Goal: Information Seeking & Learning: Find specific page/section

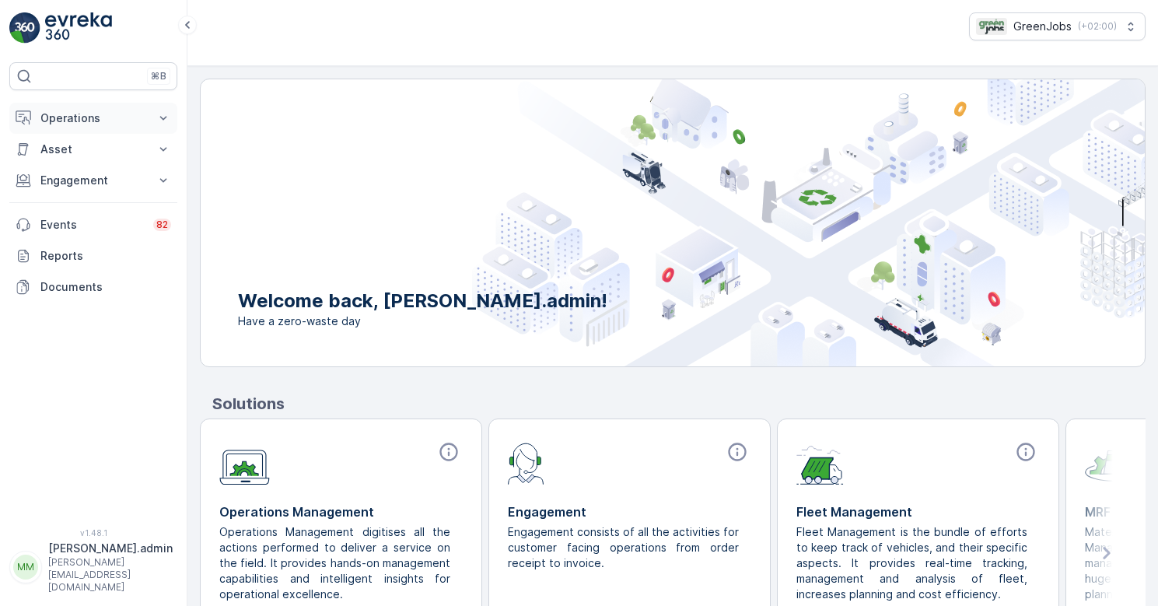
click at [98, 114] on p "Operations" at bounding box center [93, 118] width 106 height 16
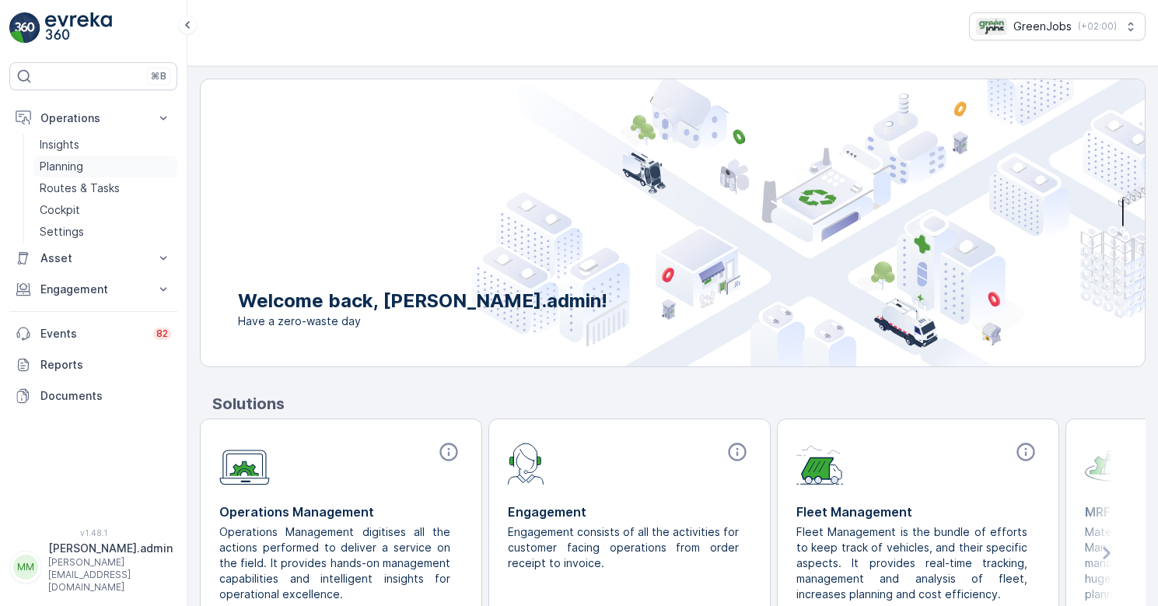
click at [70, 161] on p "Planning" at bounding box center [62, 167] width 44 height 16
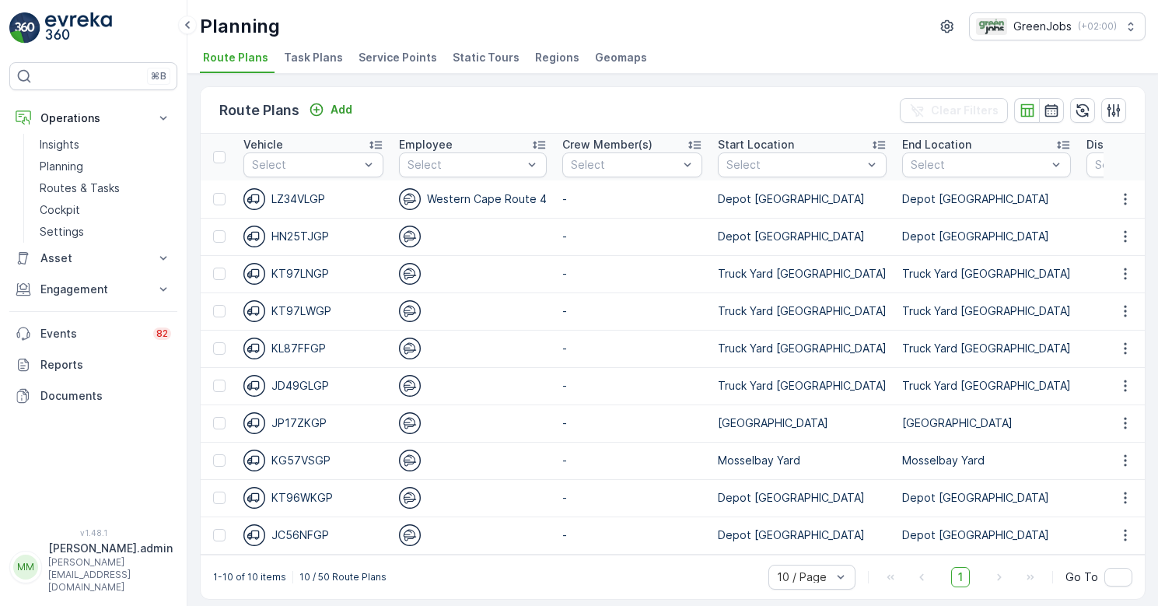
scroll to position [0, 2712]
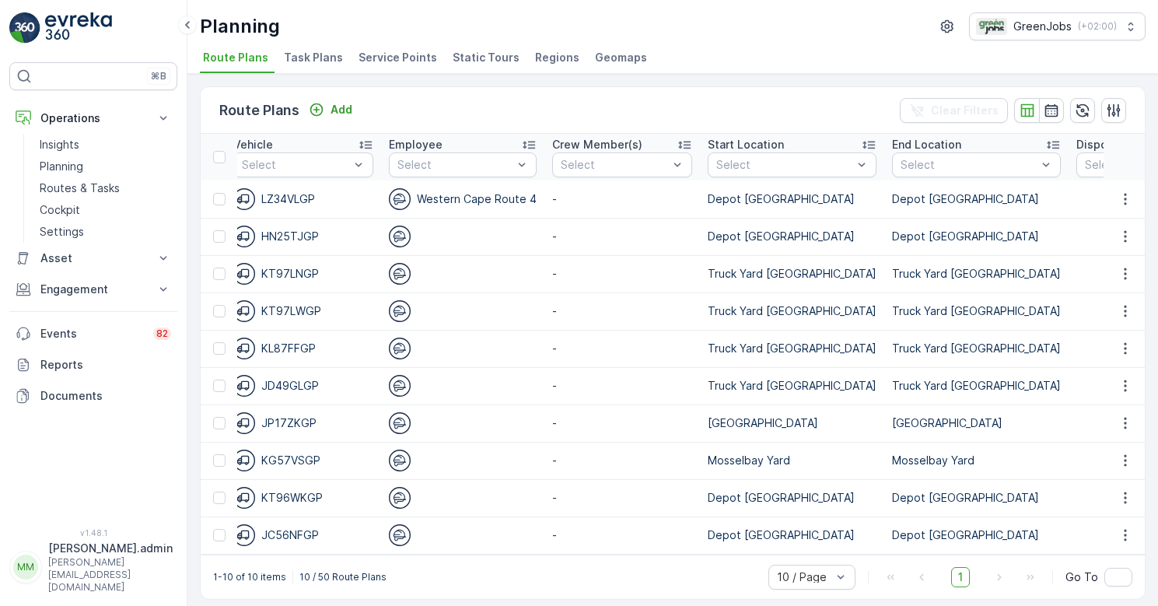
click at [404, 54] on span "Service Points" at bounding box center [397, 58] width 79 height 16
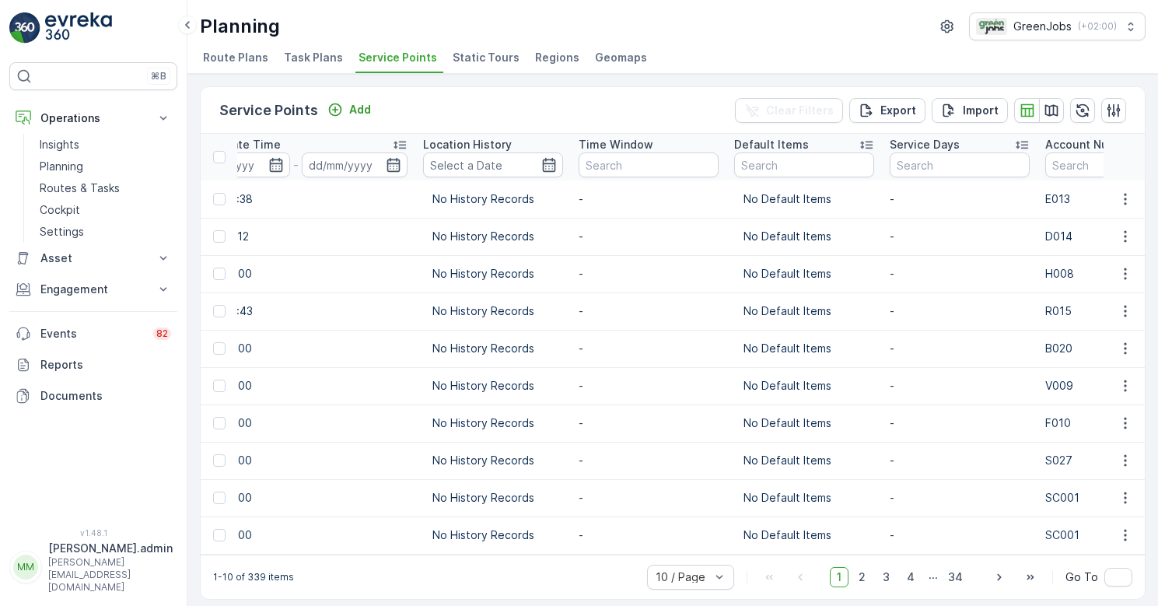
scroll to position [0, 2110]
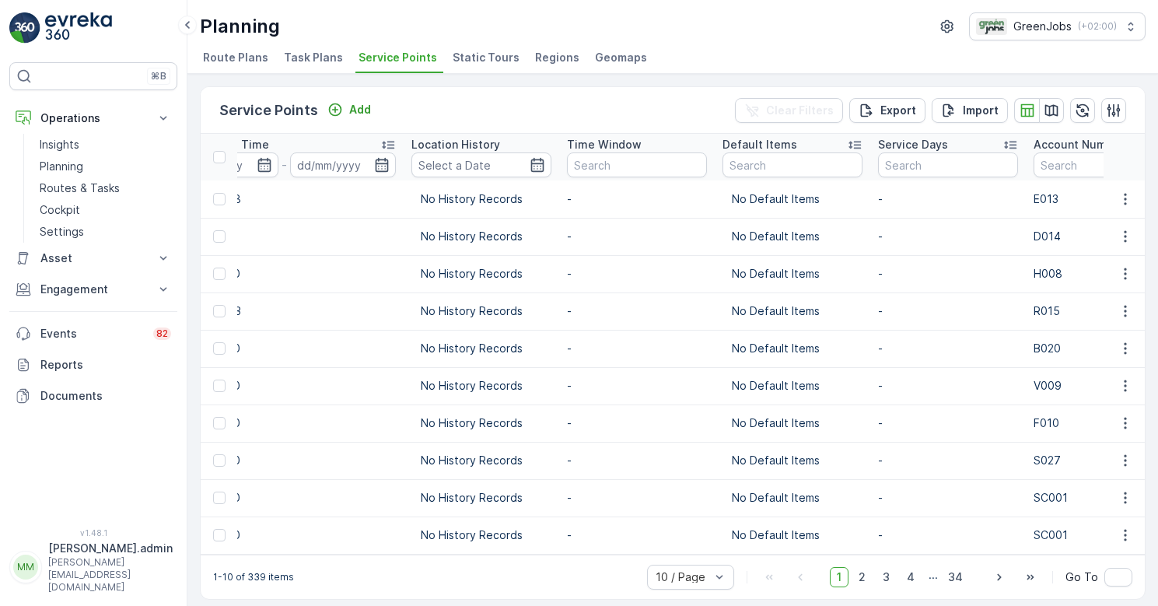
click at [1033, 159] on input "text" at bounding box center [1103, 164] width 140 height 25
type input "z004"
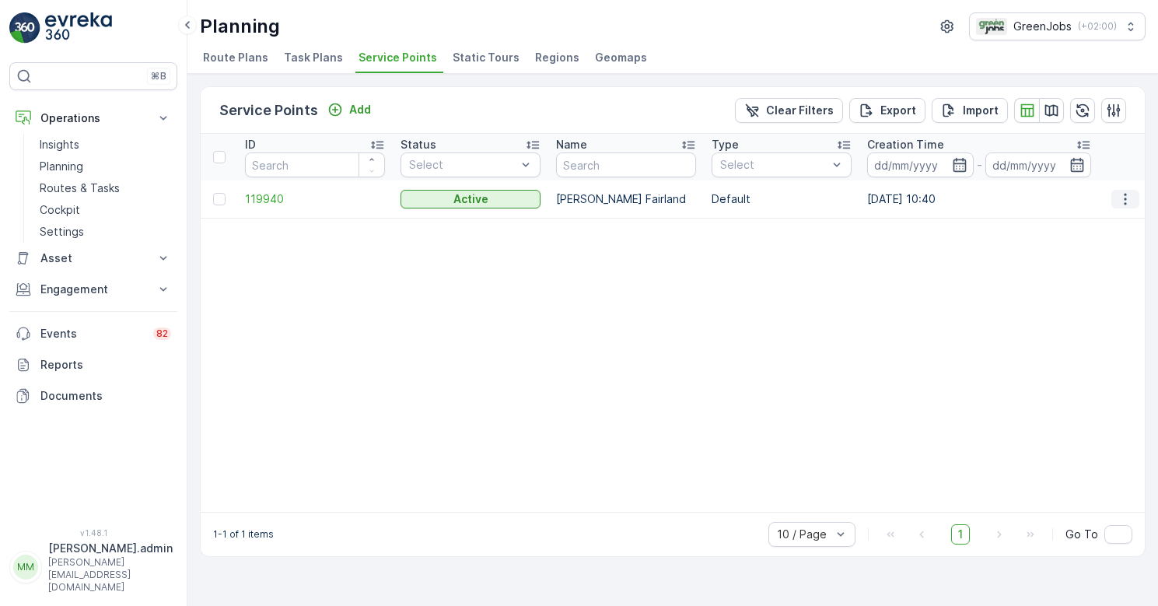
click at [1127, 200] on icon "button" at bounding box center [1125, 199] width 16 height 16
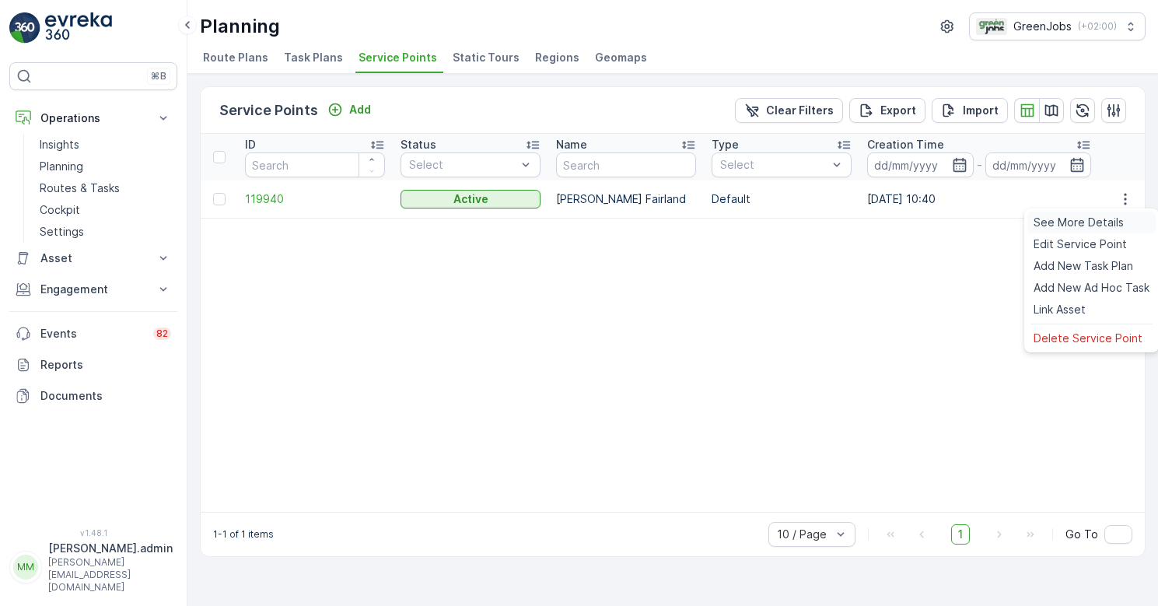
click at [1093, 221] on span "See More Details" at bounding box center [1078, 223] width 90 height 16
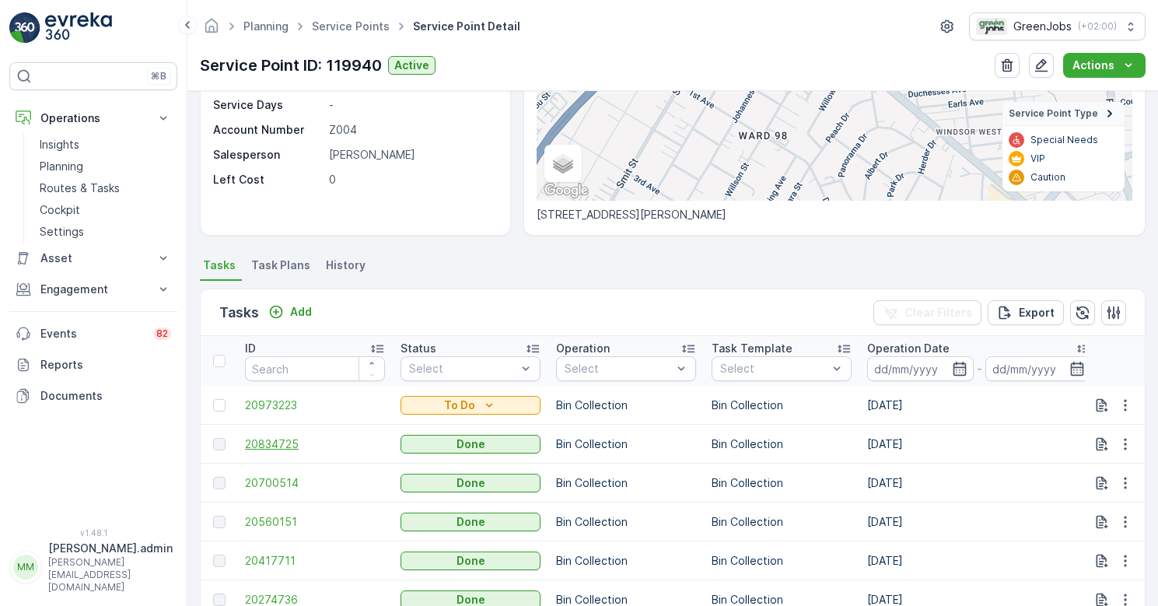
scroll to position [272, 0]
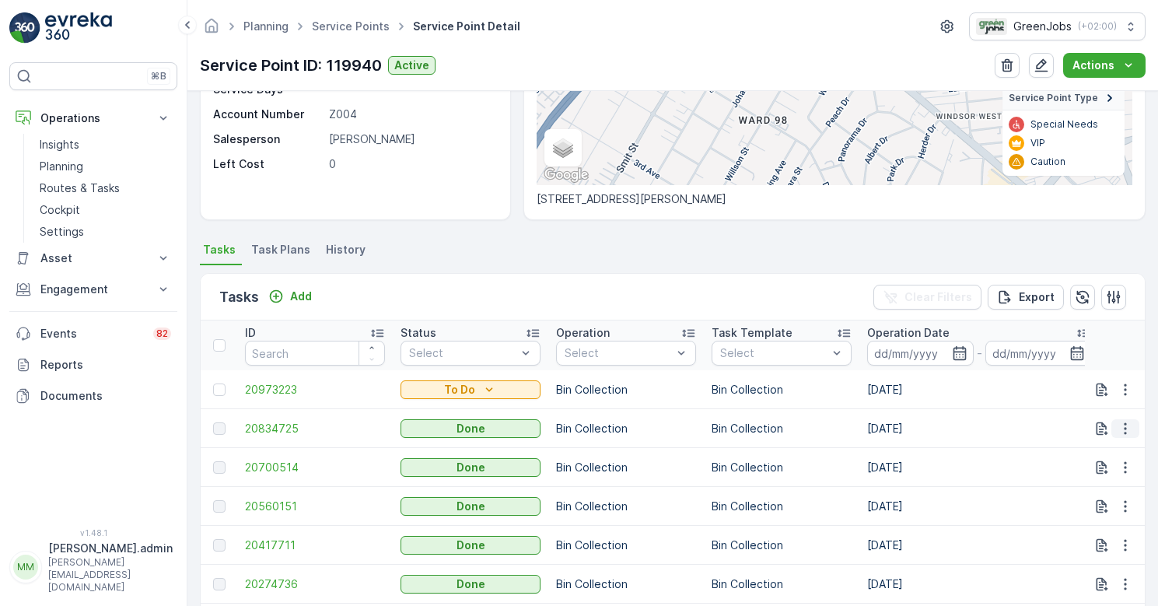
click at [1124, 433] on icon "button" at bounding box center [1125, 428] width 2 height 12
click at [1103, 446] on span "See More Details" at bounding box center [1106, 452] width 90 height 16
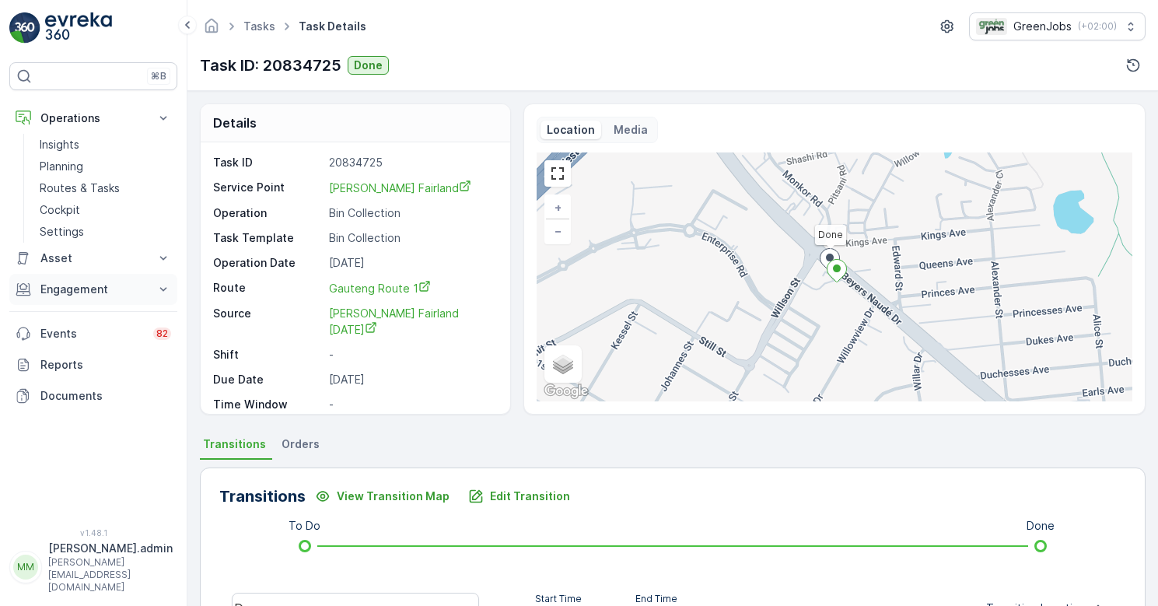
click at [82, 294] on p "Engagement" at bounding box center [93, 290] width 106 height 16
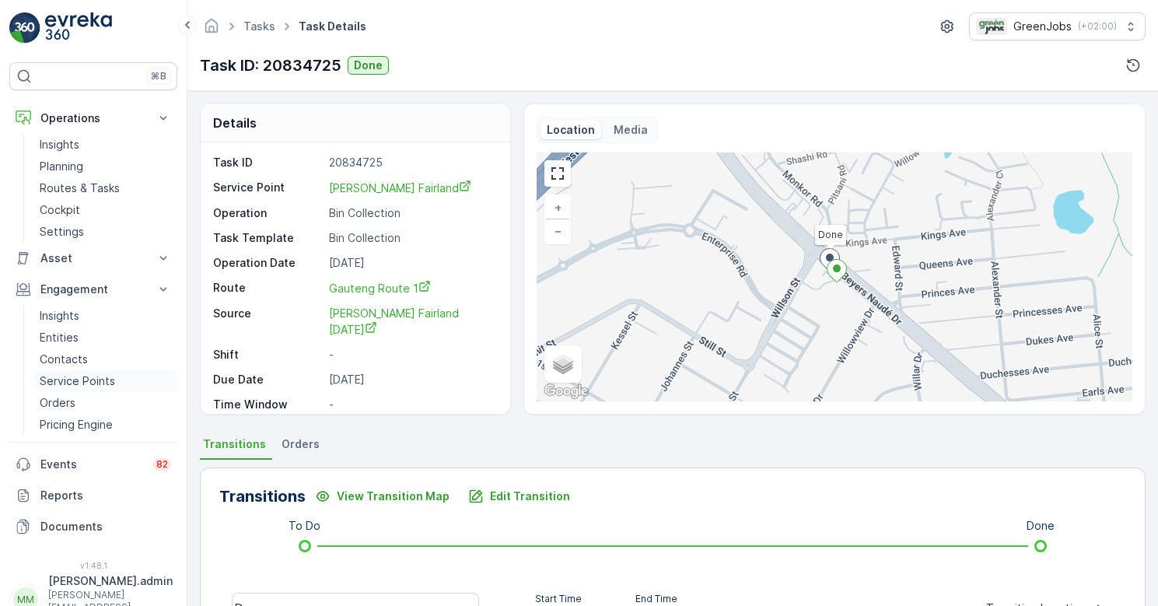
click at [84, 381] on p "Service Points" at bounding box center [77, 381] width 75 height 16
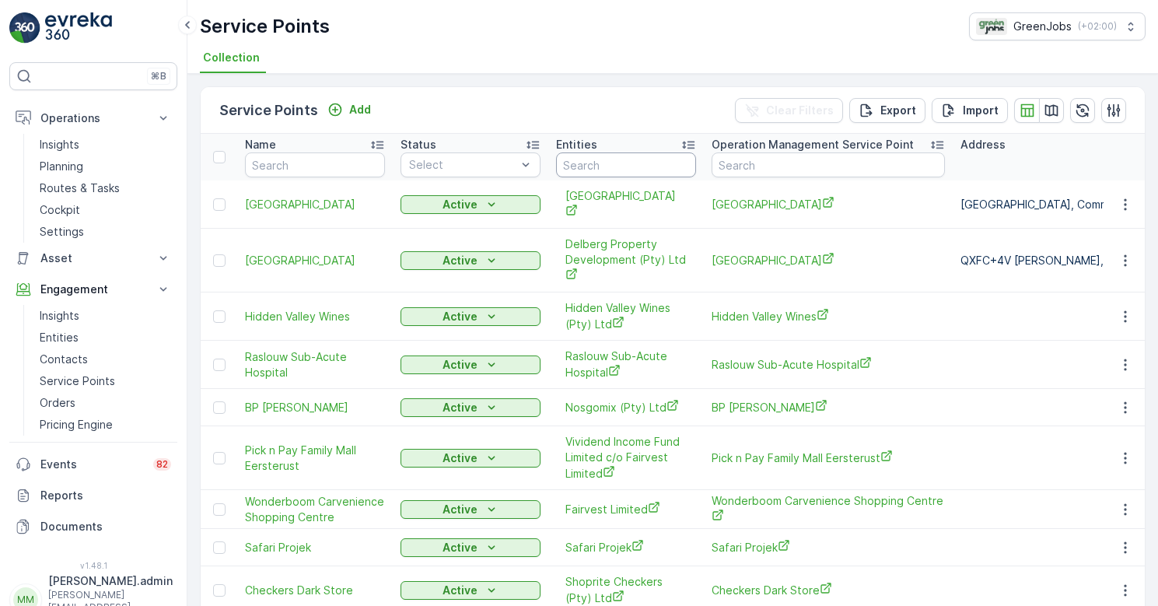
click at [603, 169] on input "text" at bounding box center [626, 164] width 140 height 25
type input "ever"
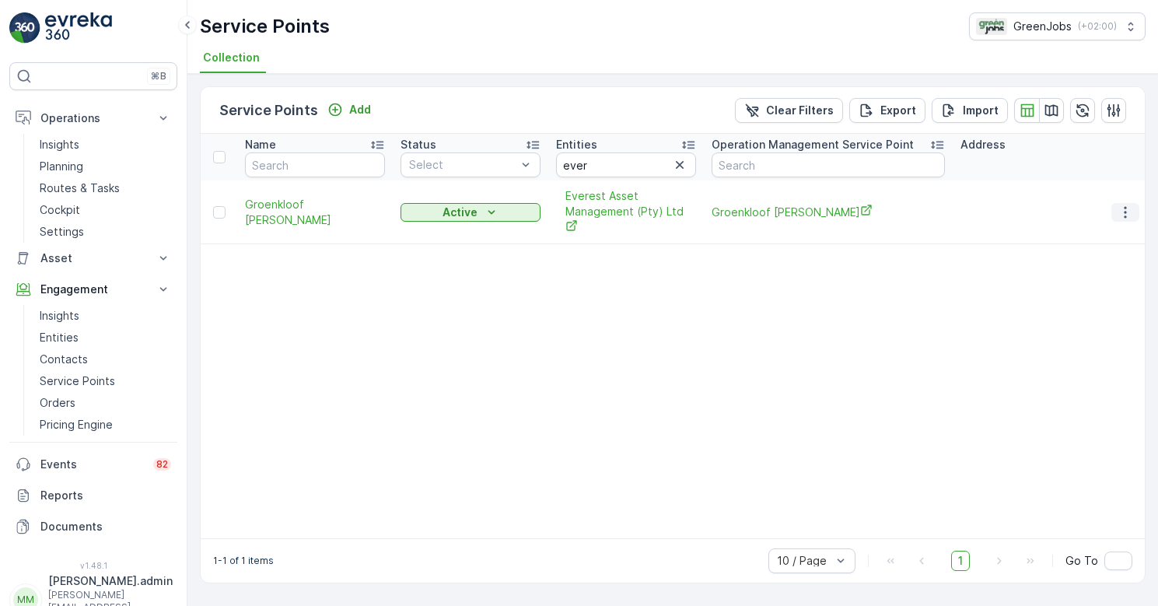
click at [1126, 215] on icon "button" at bounding box center [1125, 212] width 2 height 12
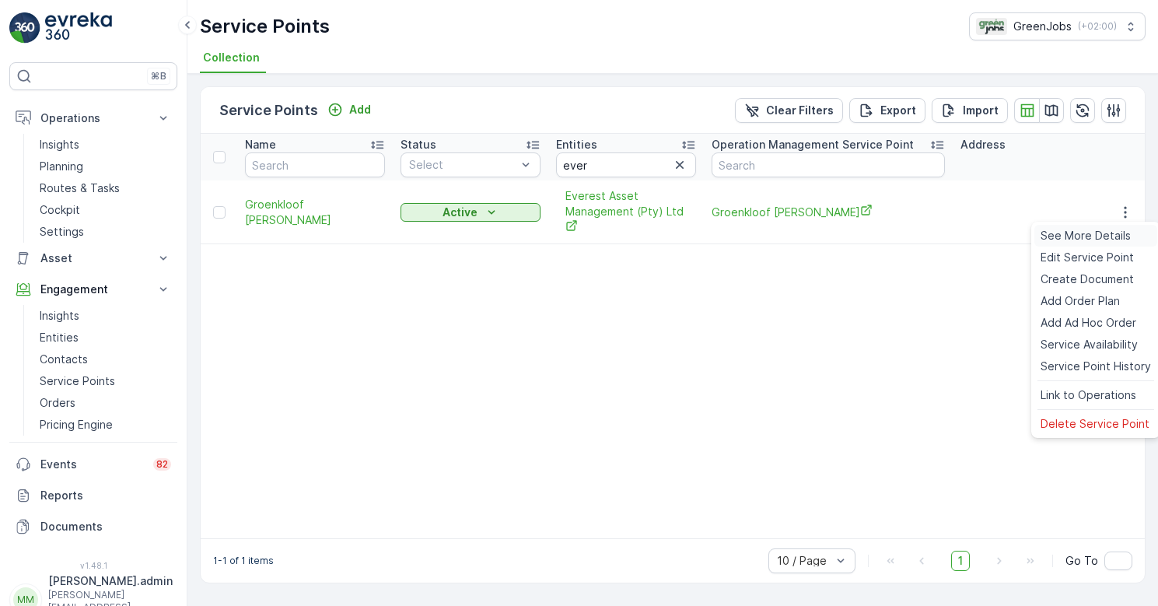
click at [1116, 233] on span "See More Details" at bounding box center [1085, 236] width 90 height 16
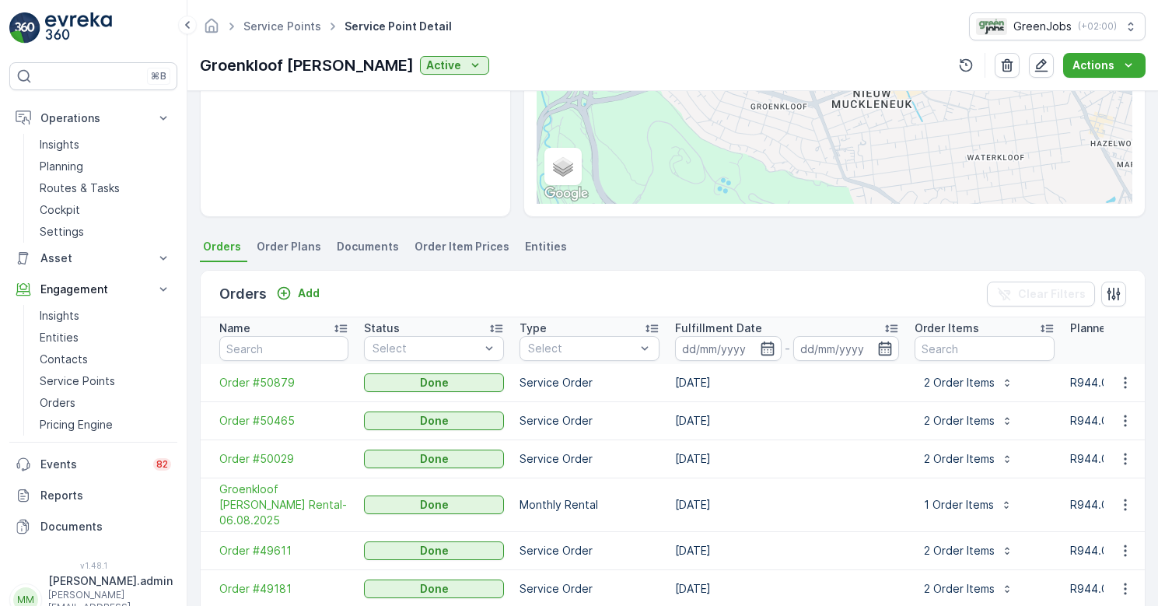
scroll to position [278, 0]
click at [70, 187] on p "Routes & Tasks" at bounding box center [80, 188] width 80 height 16
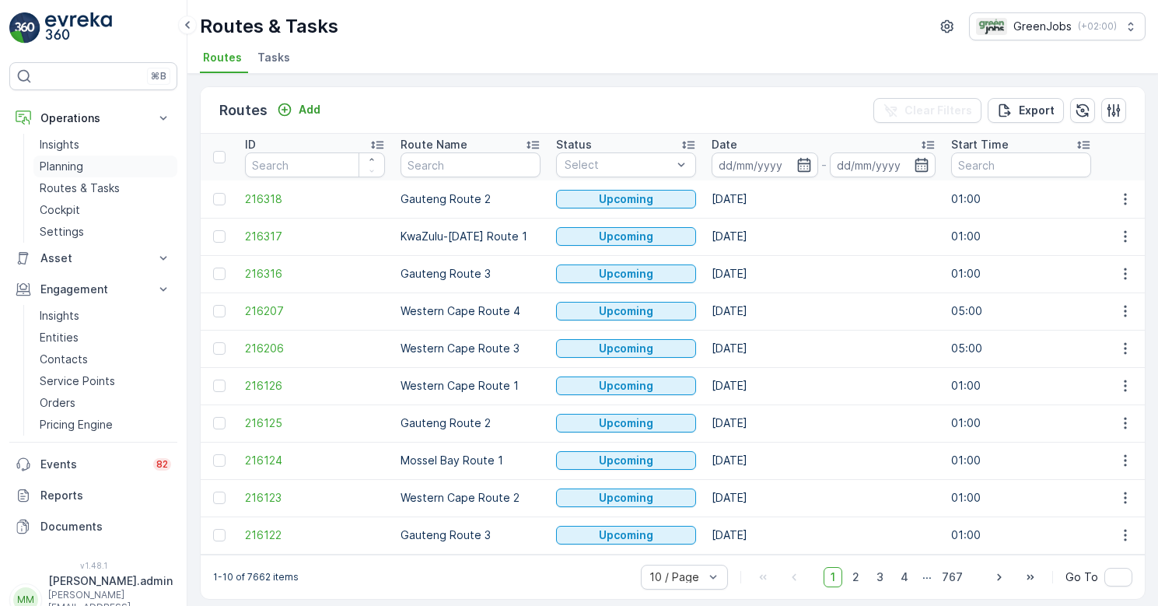
click at [68, 164] on p "Planning" at bounding box center [62, 167] width 44 height 16
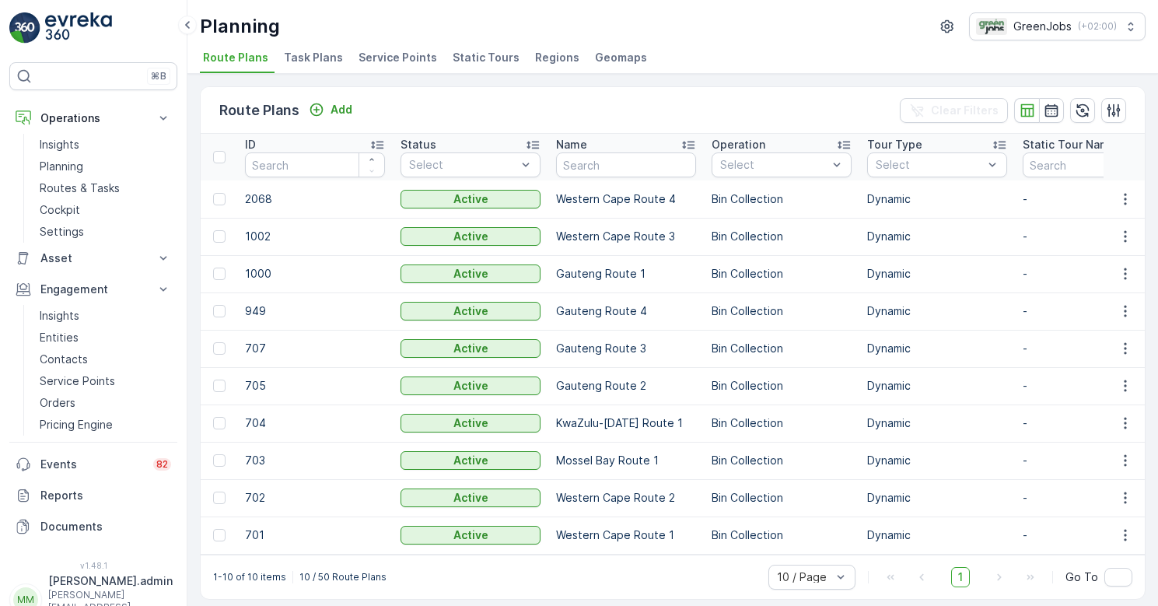
click at [398, 55] on span "Service Points" at bounding box center [397, 58] width 79 height 16
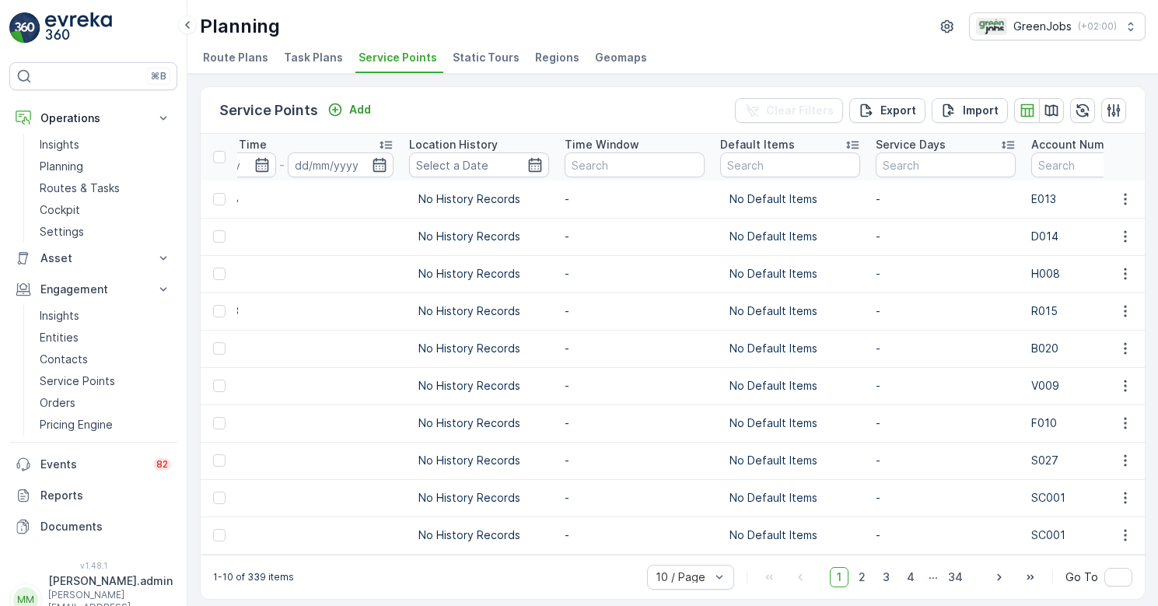
scroll to position [0, 2130]
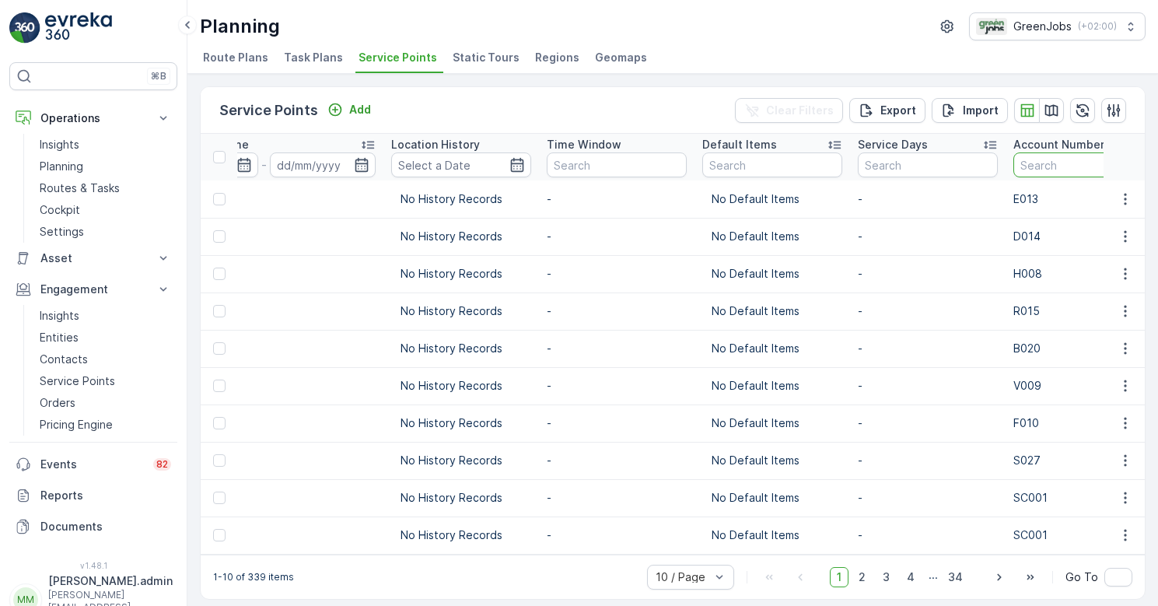
click at [1013, 164] on input "text" at bounding box center [1083, 164] width 140 height 25
type input "g0012"
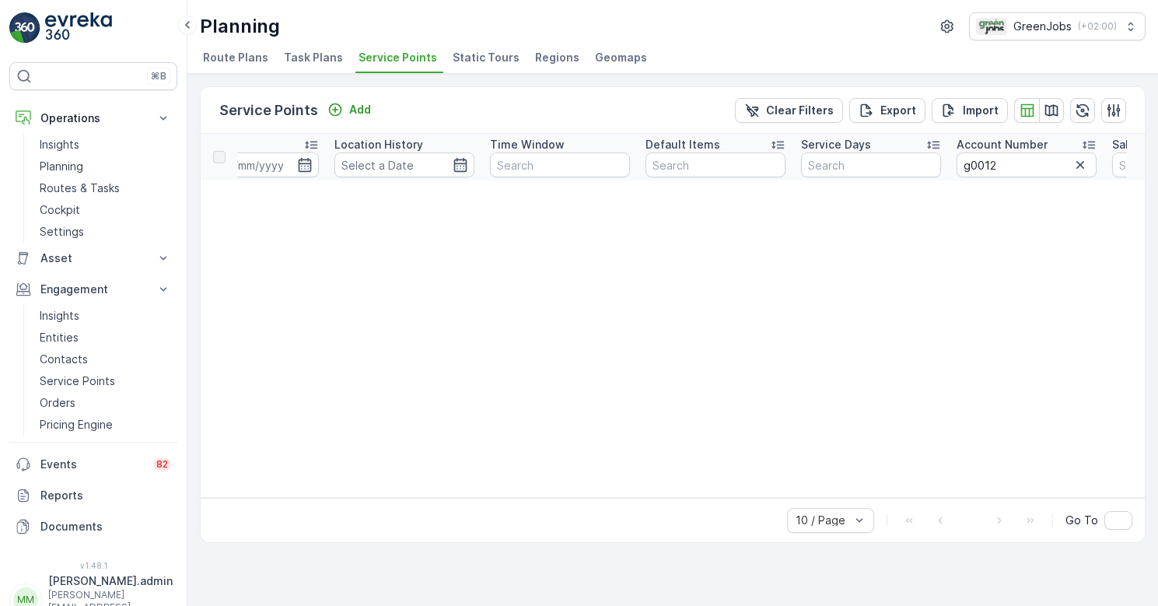
scroll to position [0, 1748]
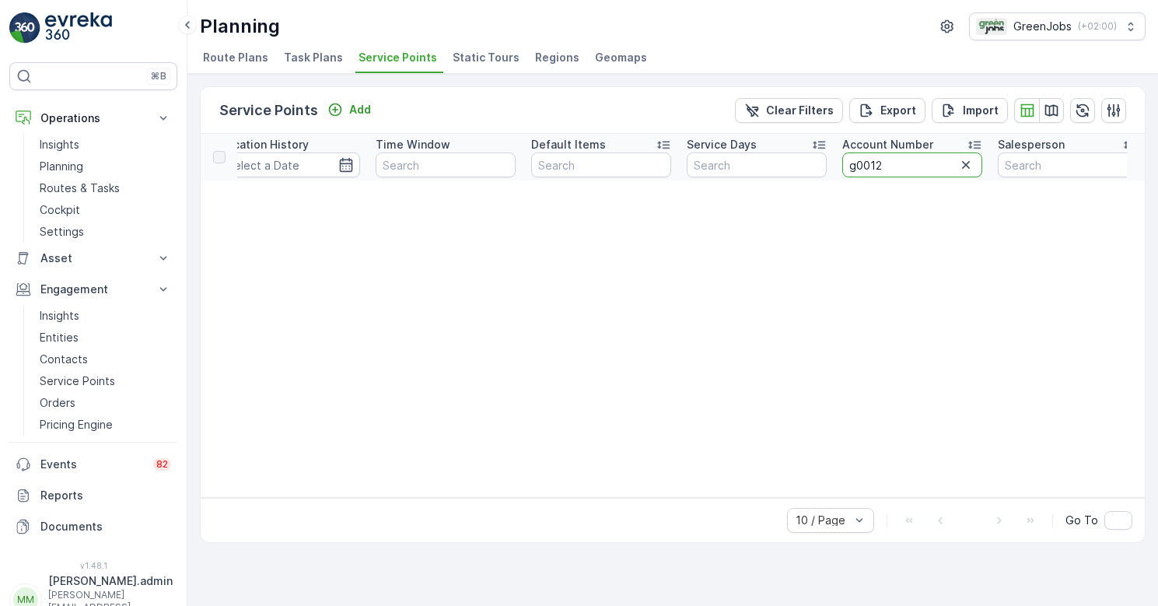
click at [894, 160] on input "g0012" at bounding box center [912, 164] width 140 height 25
type input "g001"
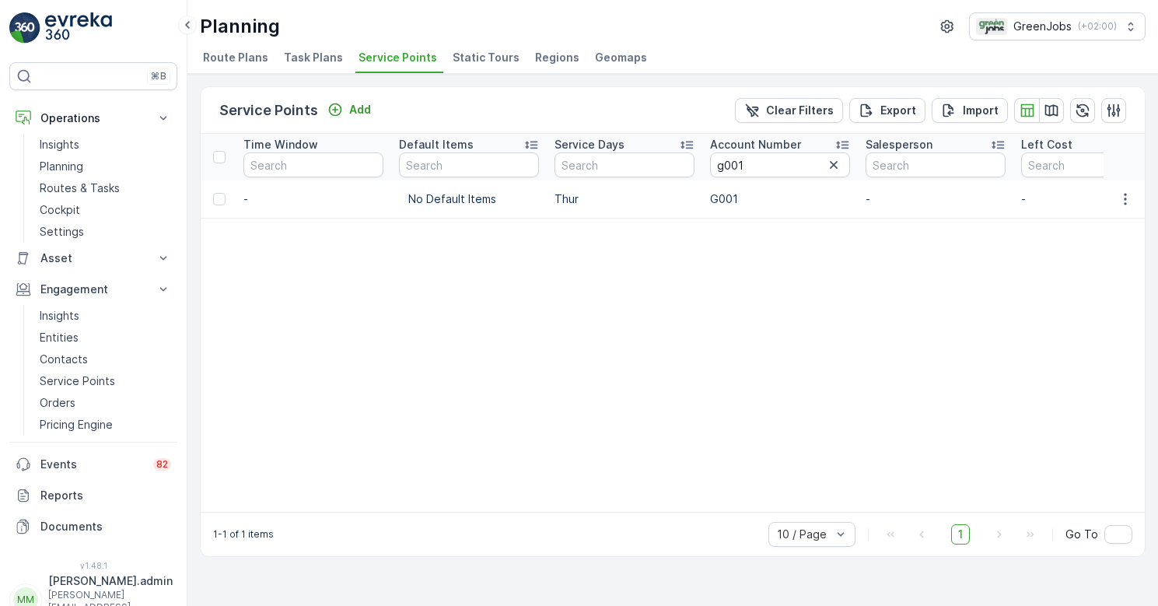
scroll to position [0, 2623]
click at [827, 162] on icon "button" at bounding box center [835, 165] width 16 height 16
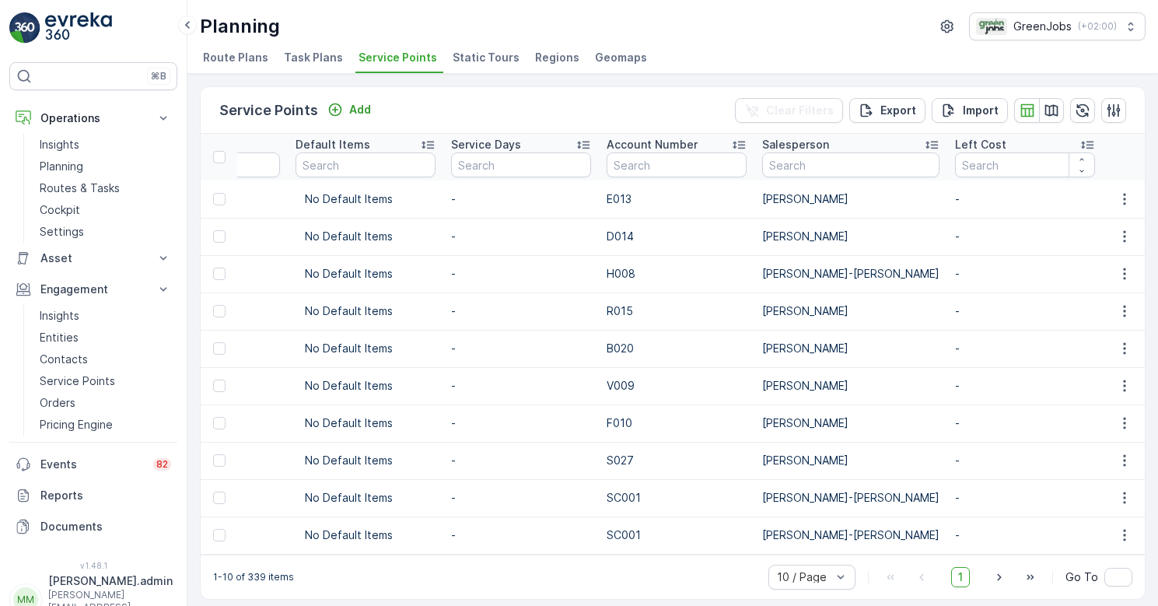
scroll to position [0, 2387]
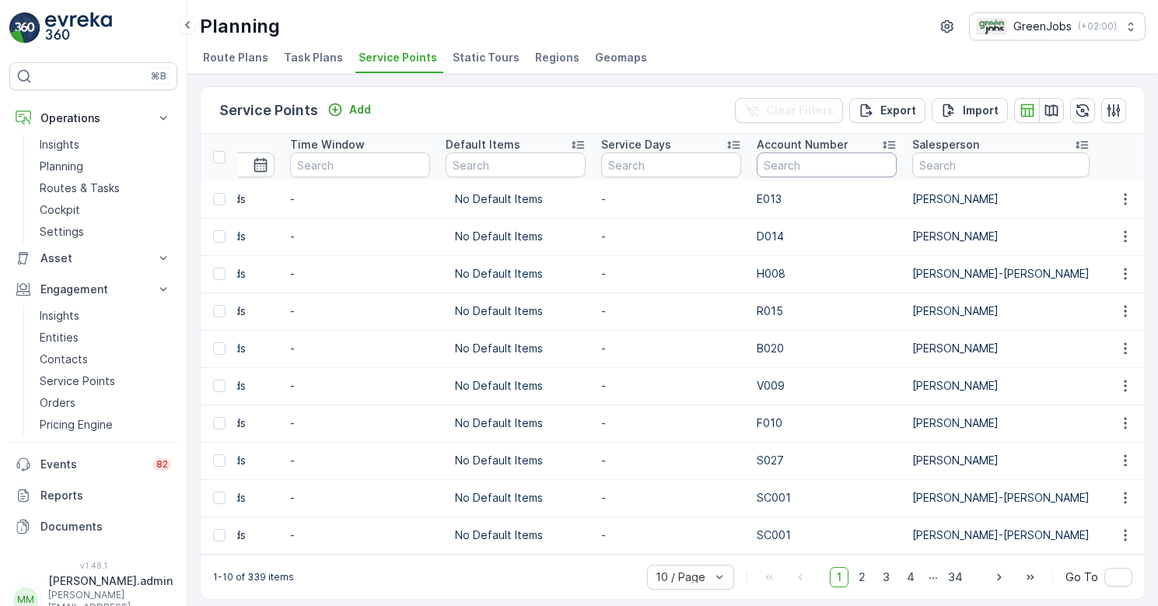
click at [757, 167] on input "text" at bounding box center [827, 164] width 140 height 25
type input "e001"
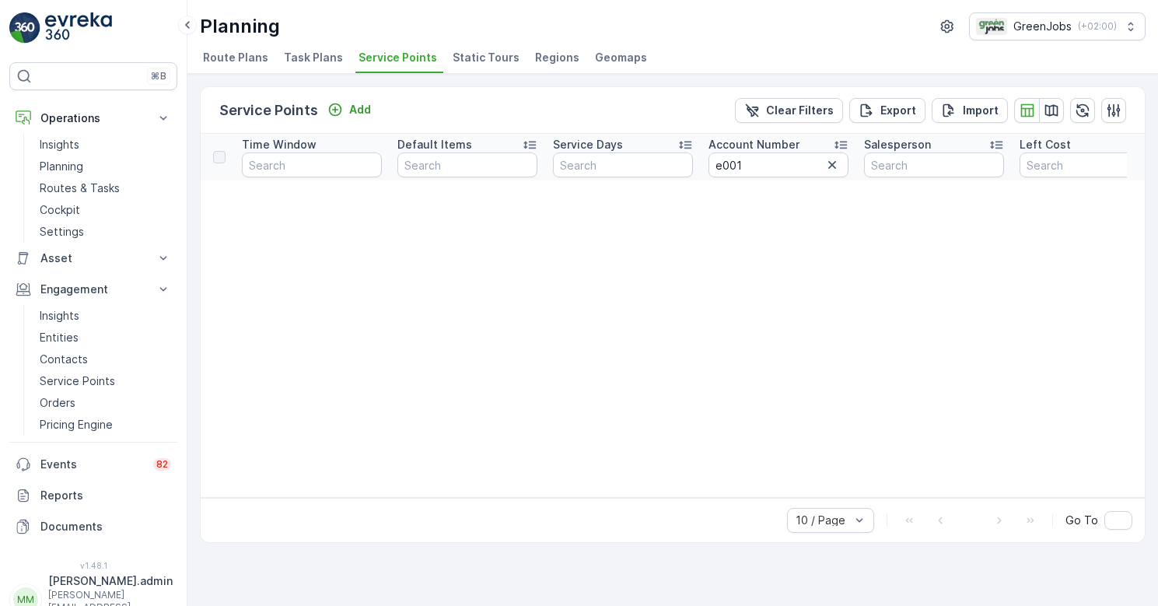
scroll to position [0, 1897]
click at [817, 167] on icon "button" at bounding box center [818, 165] width 16 height 16
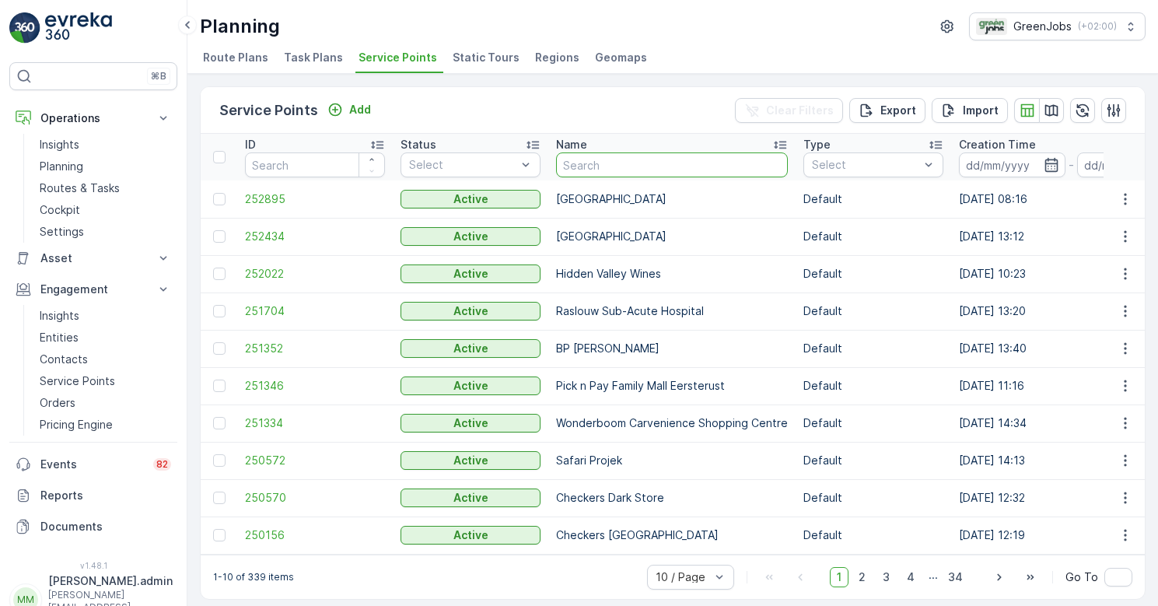
click at [642, 171] on input "text" at bounding box center [672, 164] width 232 height 25
click at [79, 380] on p "Service Points" at bounding box center [77, 381] width 75 height 16
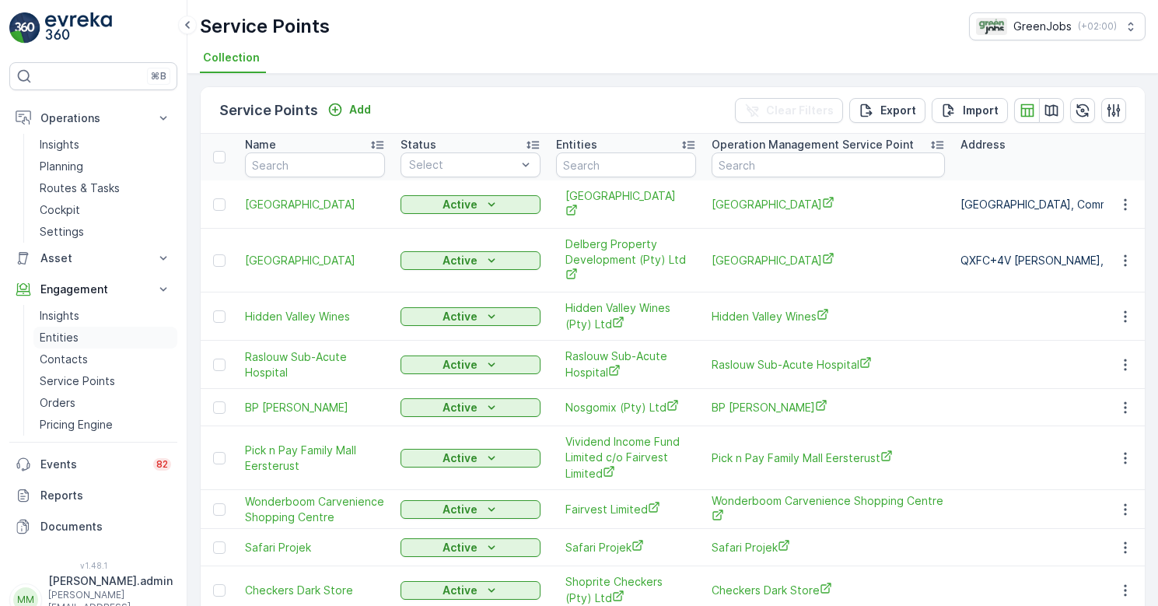
click at [65, 335] on p "Entities" at bounding box center [59, 338] width 39 height 16
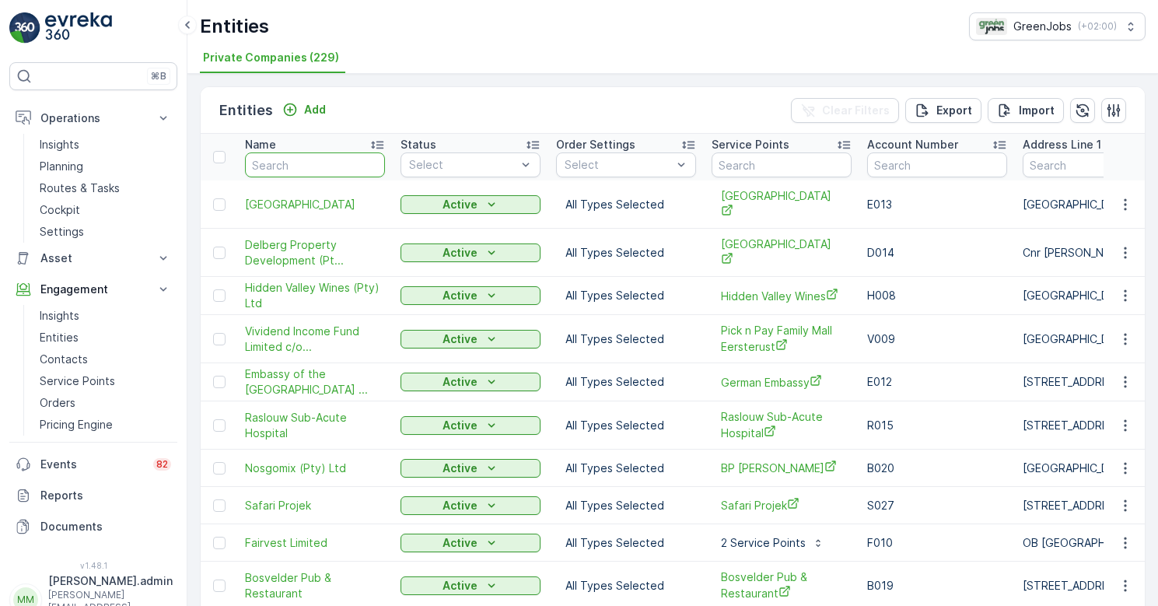
click at [295, 161] on input "text" at bounding box center [315, 164] width 140 height 25
type input "evere"
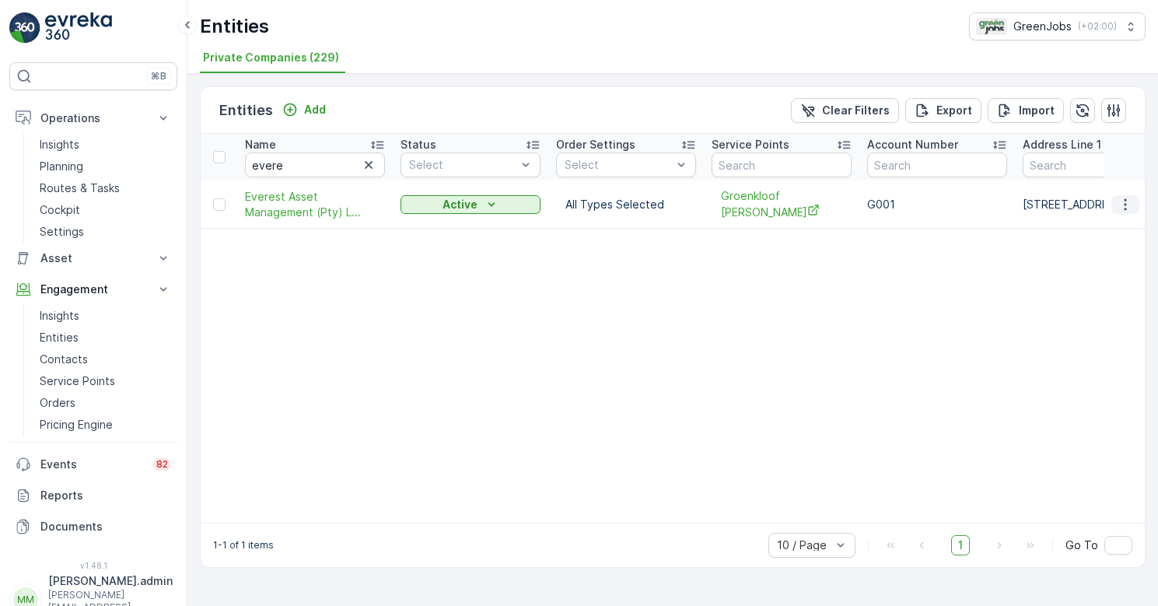
click at [1128, 200] on icon "button" at bounding box center [1125, 205] width 16 height 16
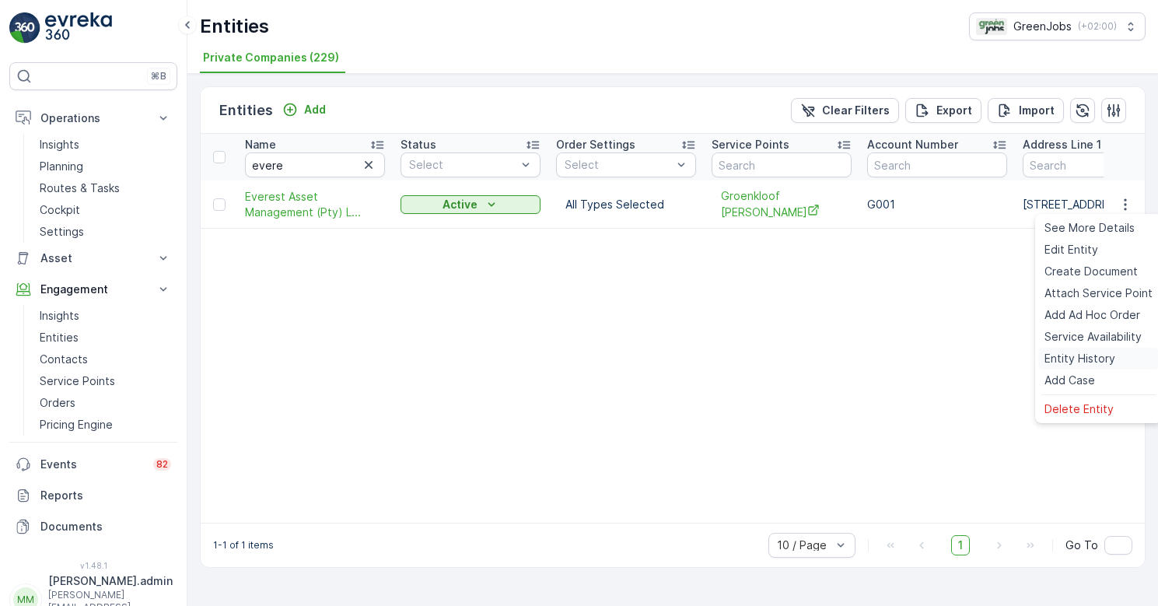
click at [1072, 352] on span "Entity History" at bounding box center [1079, 359] width 71 height 16
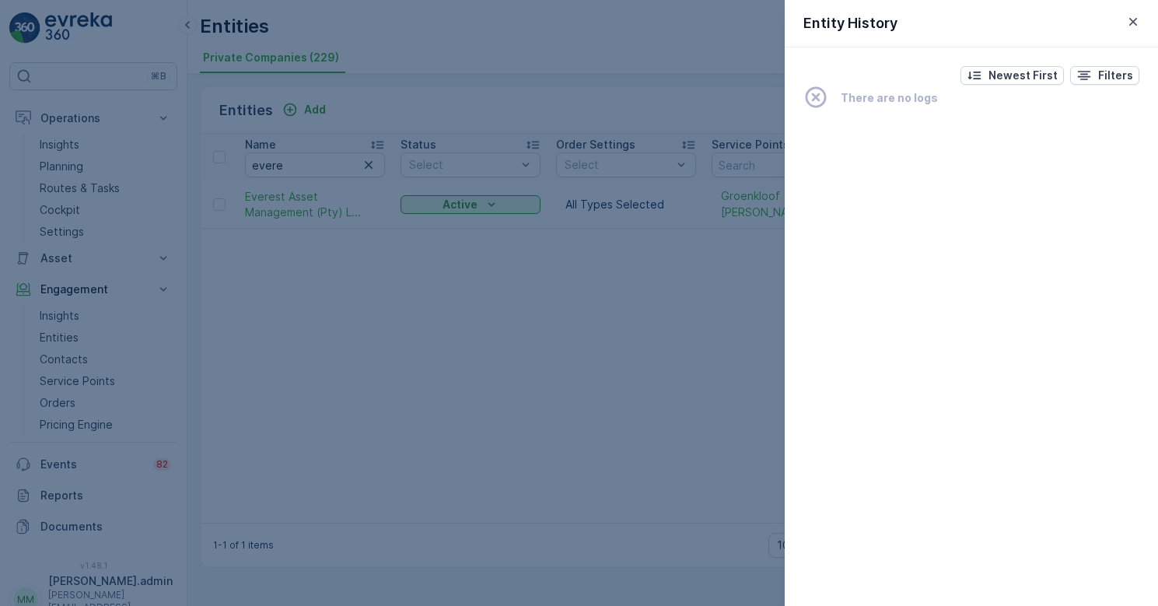
click at [507, 370] on div at bounding box center [579, 303] width 1158 height 606
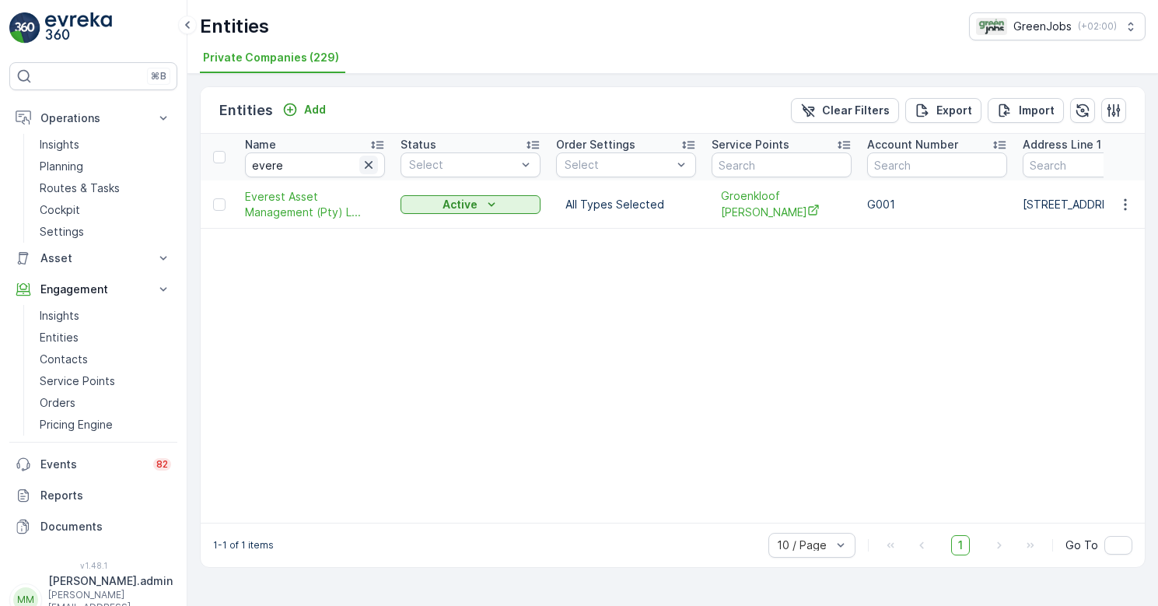
click at [371, 163] on icon "button" at bounding box center [369, 165] width 8 height 8
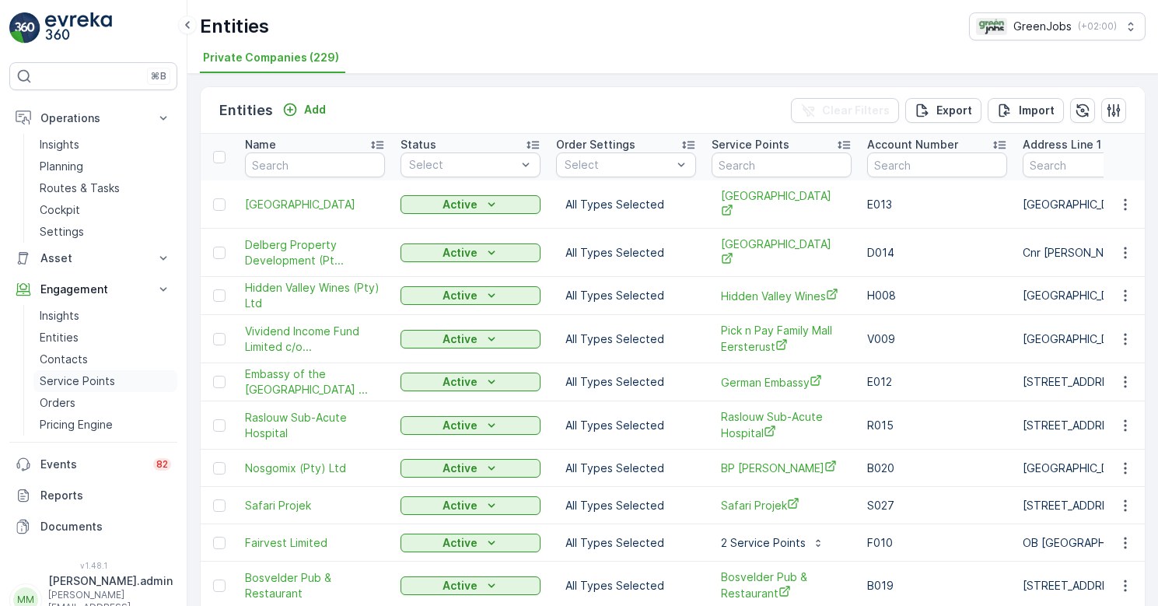
click at [96, 381] on p "Service Points" at bounding box center [77, 381] width 75 height 16
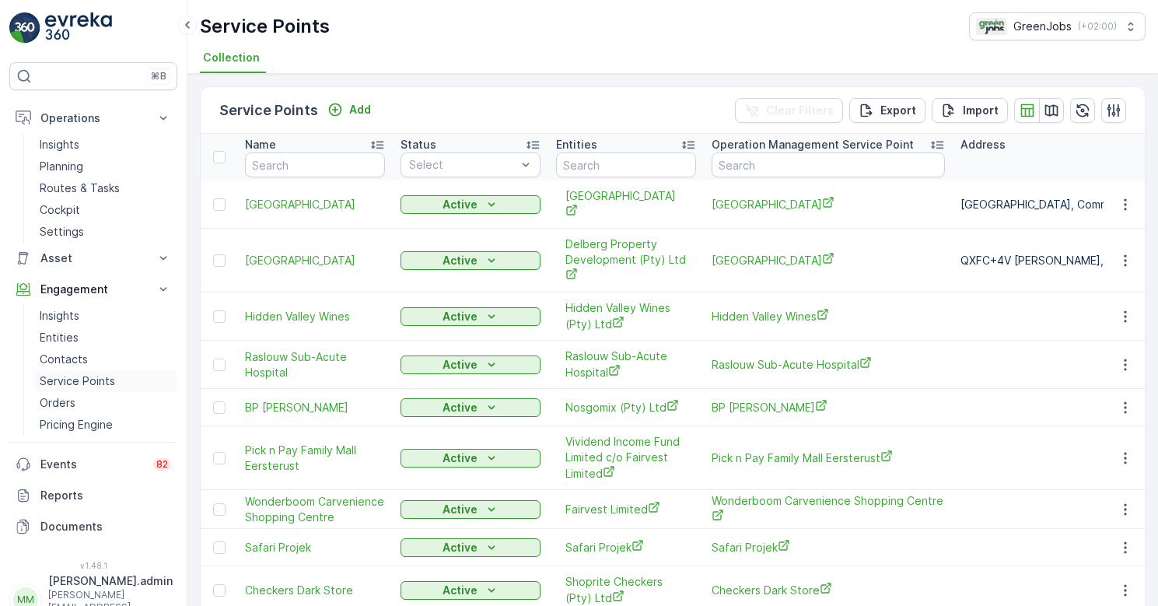
click at [89, 380] on p "Service Points" at bounding box center [77, 381] width 75 height 16
click at [779, 159] on input "text" at bounding box center [828, 164] width 233 height 25
type input "cbd"
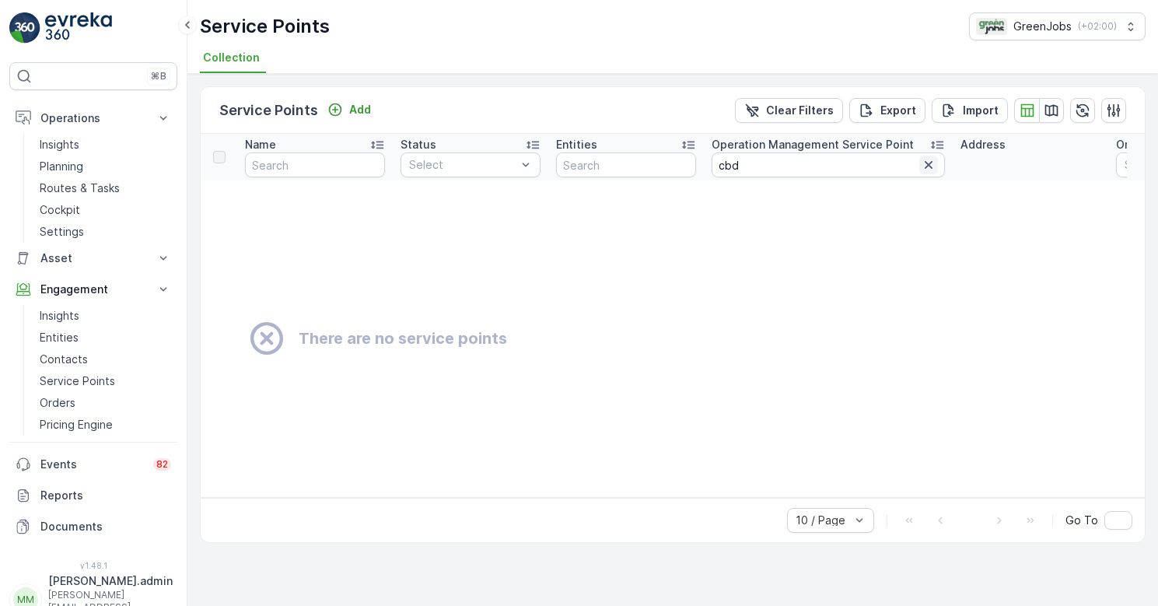
drag, startPoint x: 779, startPoint y: 159, endPoint x: 932, endPoint y: 163, distance: 152.5
click at [932, 163] on icon "button" at bounding box center [929, 165] width 16 height 16
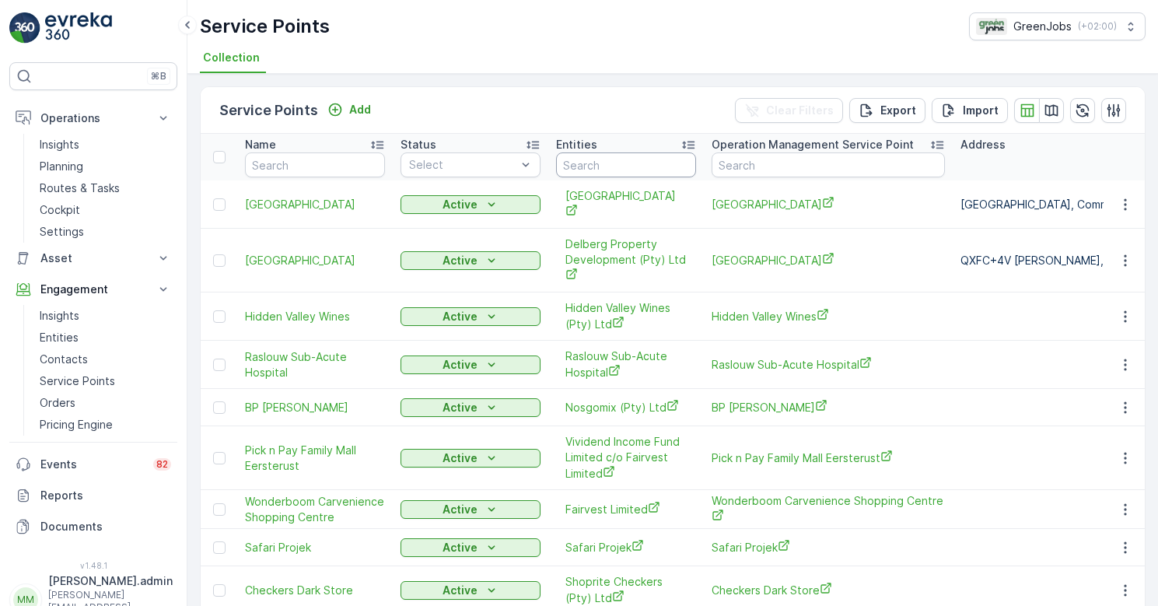
click at [582, 167] on input "text" at bounding box center [626, 164] width 140 height 25
type input "e"
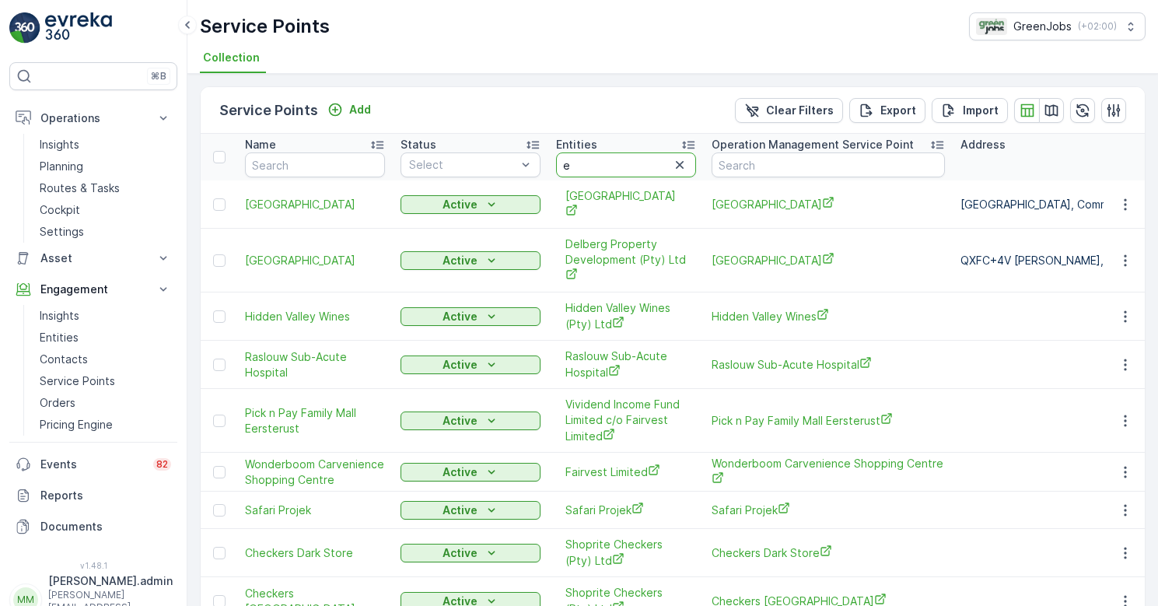
click at [603, 168] on input "e" at bounding box center [626, 164] width 140 height 25
type input "evere"
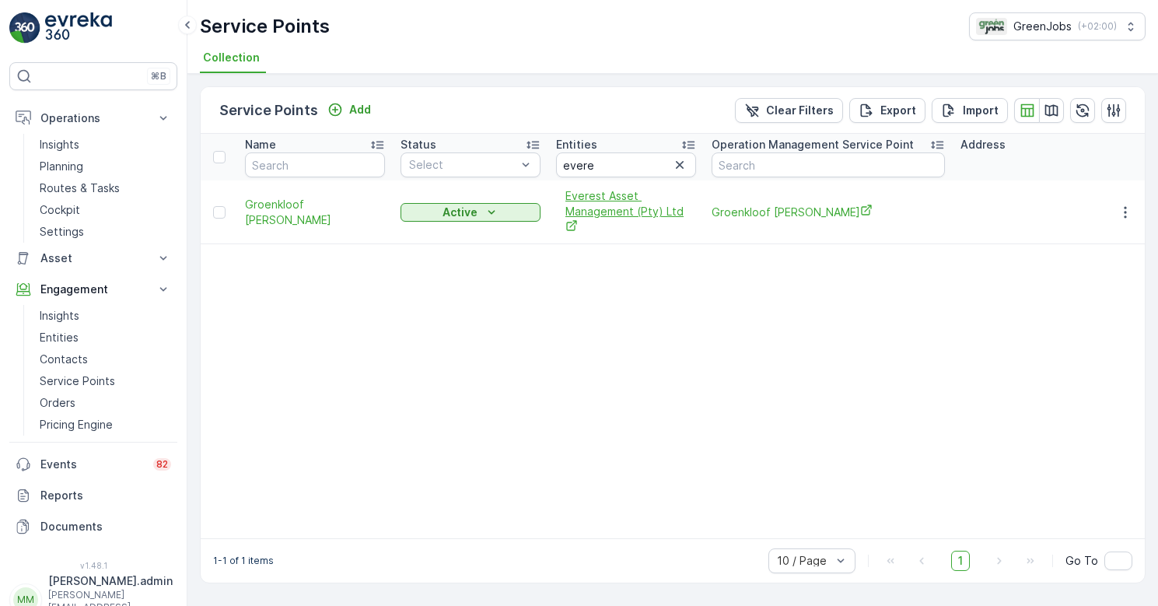
click at [618, 210] on span "Everest Asset Management (Pty) Ltd" at bounding box center [625, 211] width 121 height 47
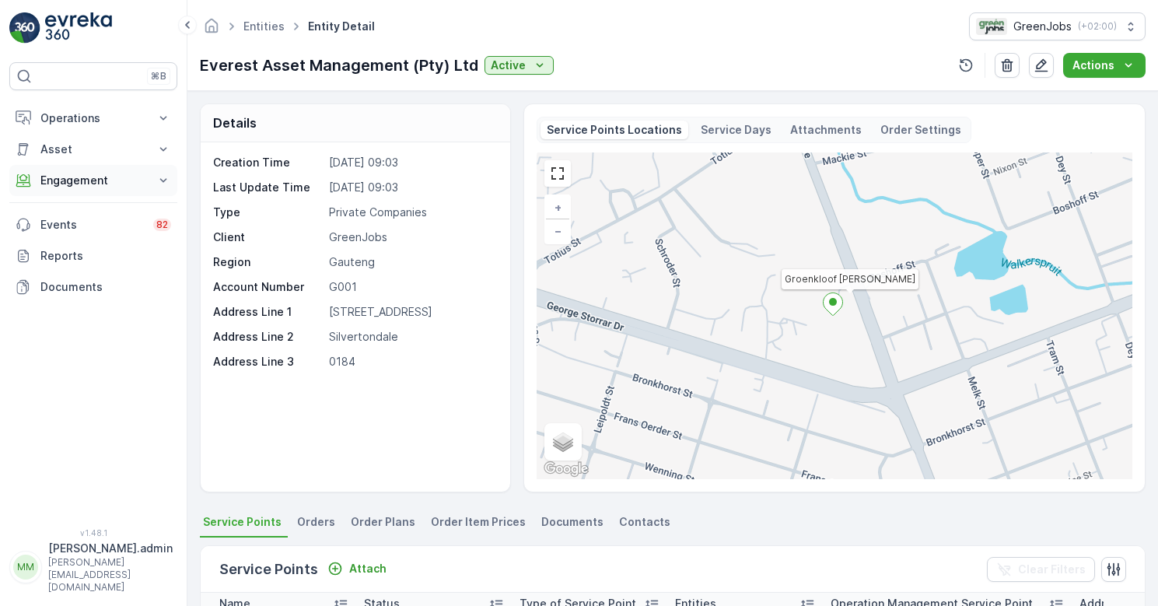
click at [96, 180] on p "Engagement" at bounding box center [93, 181] width 106 height 16
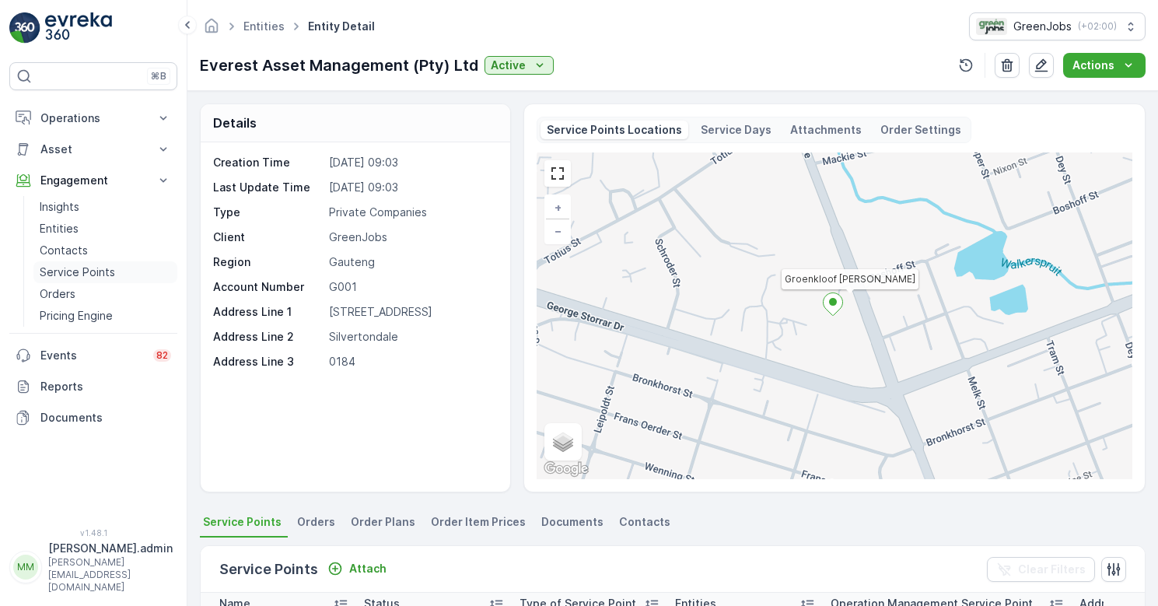
click at [100, 271] on p "Service Points" at bounding box center [77, 272] width 75 height 16
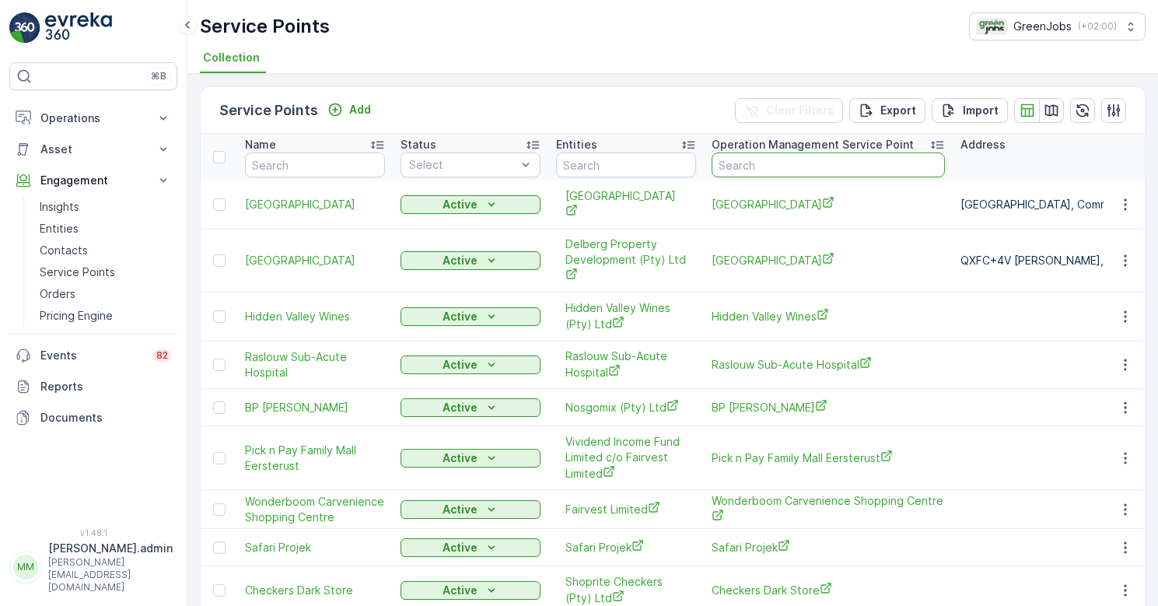
click at [791, 167] on input "text" at bounding box center [828, 164] width 233 height 25
type input "groewn"
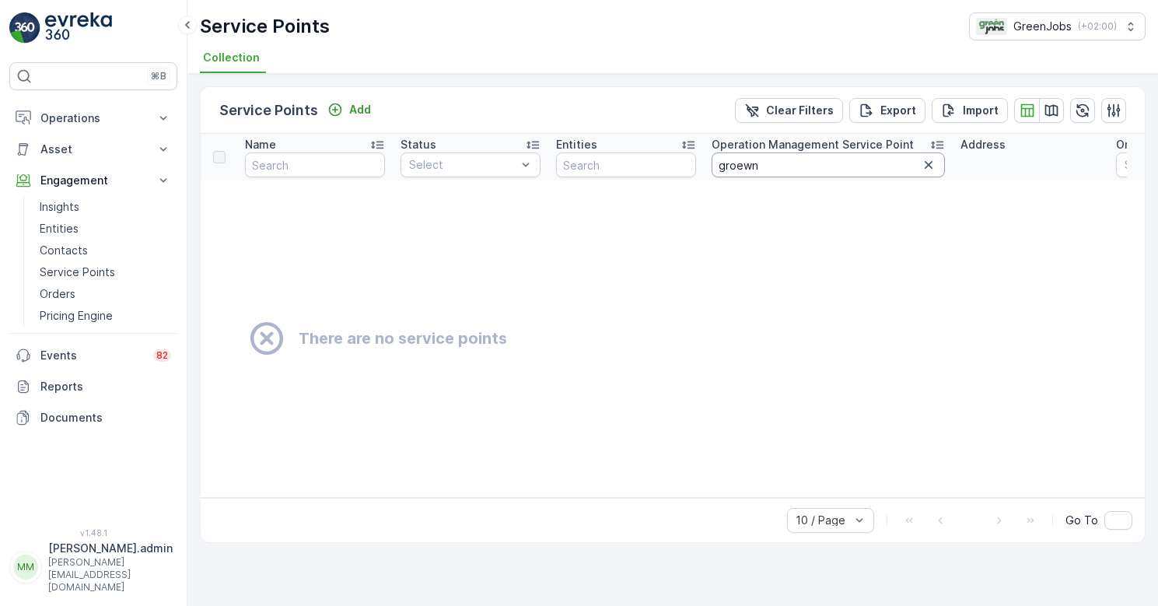
click at [790, 167] on input "groewn" at bounding box center [828, 164] width 233 height 25
type input "groe"
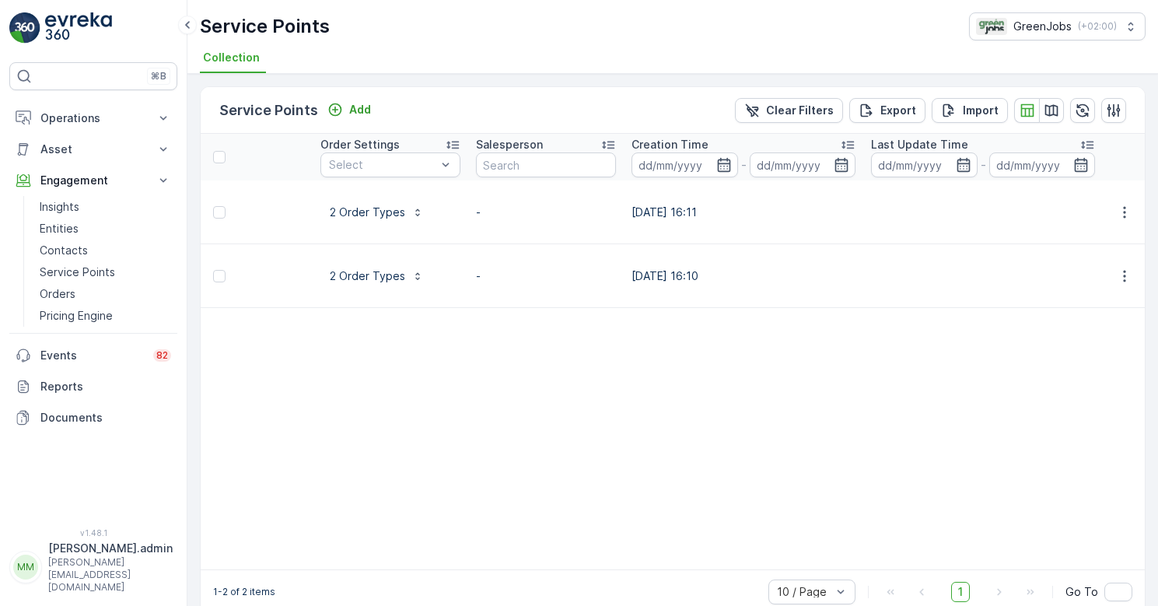
scroll to position [0, 799]
click at [1123, 270] on icon "button" at bounding box center [1124, 276] width 2 height 12
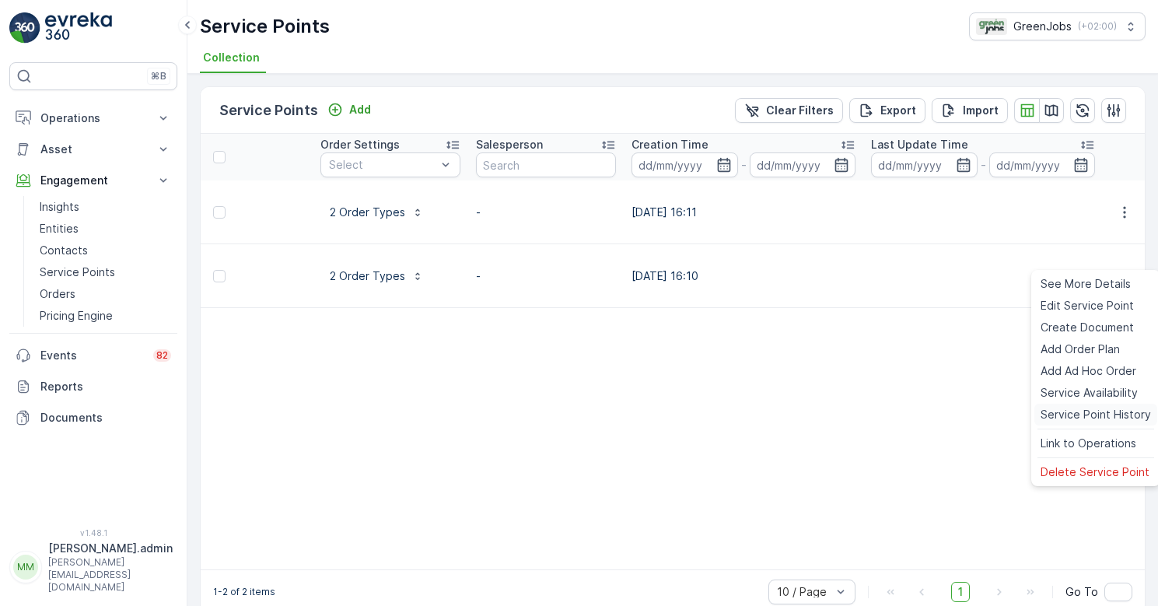
click at [1096, 414] on span "Service Point History" at bounding box center [1095, 415] width 110 height 16
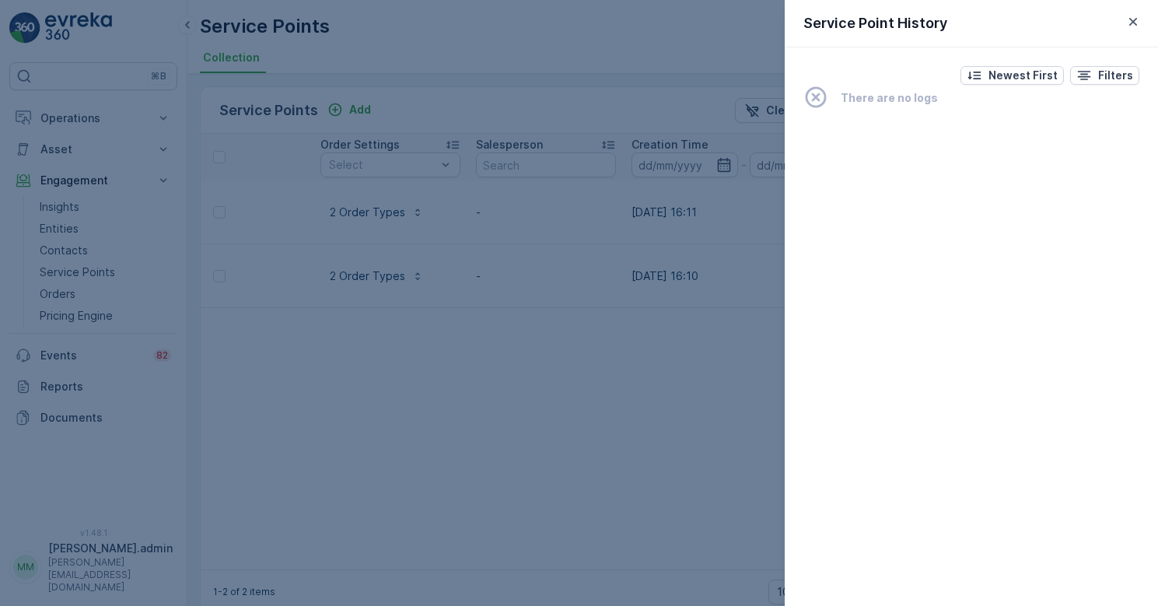
click at [540, 390] on div at bounding box center [579, 303] width 1158 height 606
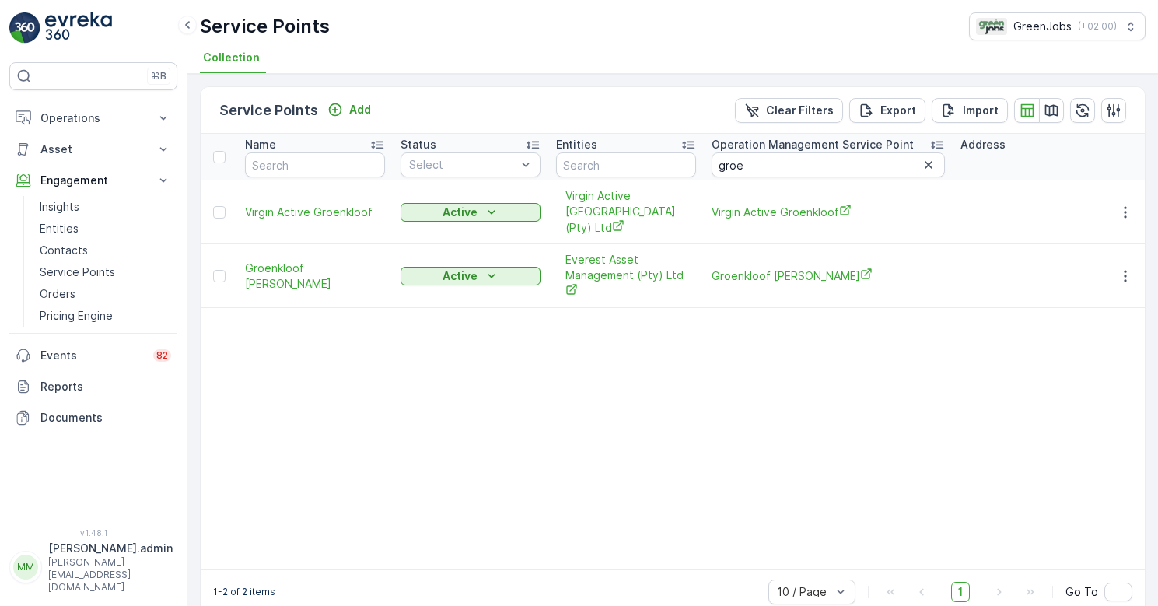
scroll to position [0, 0]
click at [780, 268] on span "Groenkloof [PERSON_NAME]" at bounding box center [828, 276] width 233 height 16
click at [300, 164] on input "text" at bounding box center [315, 164] width 140 height 25
click at [65, 228] on p "Entities" at bounding box center [59, 229] width 39 height 16
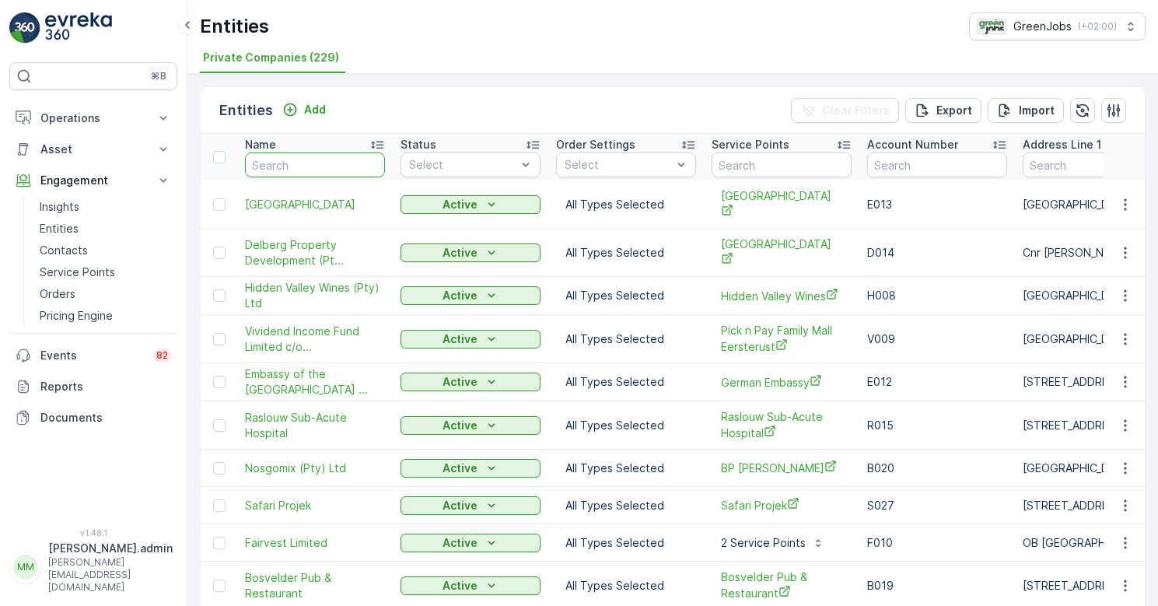
click at [292, 170] on input "text" at bounding box center [315, 164] width 140 height 25
type input "c"
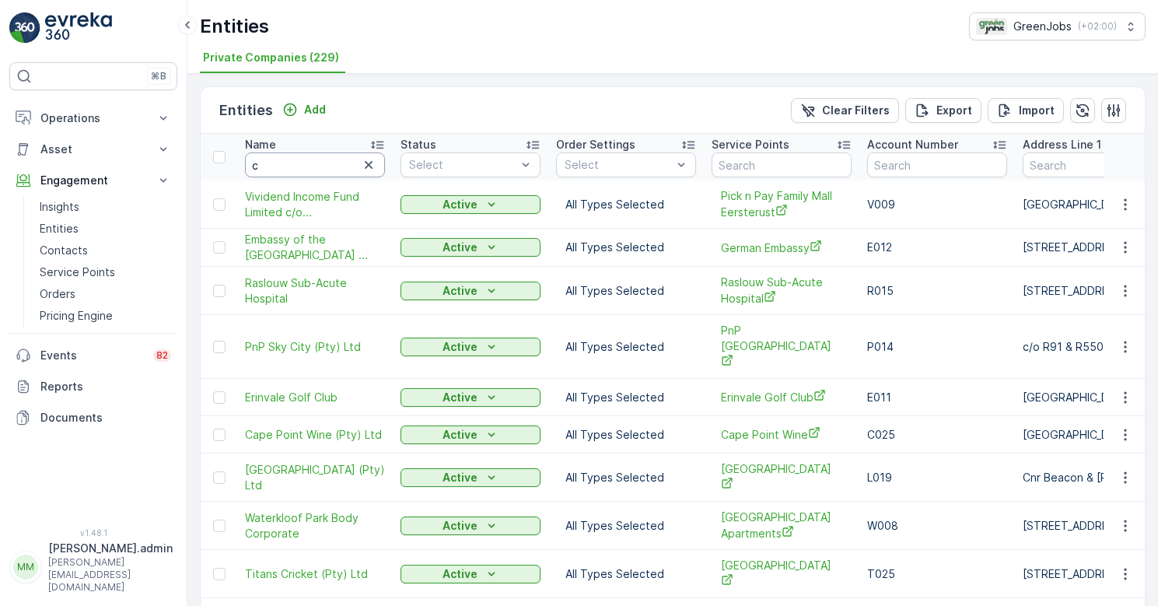
click at [275, 163] on input "c" at bounding box center [315, 164] width 140 height 25
type input "cb"
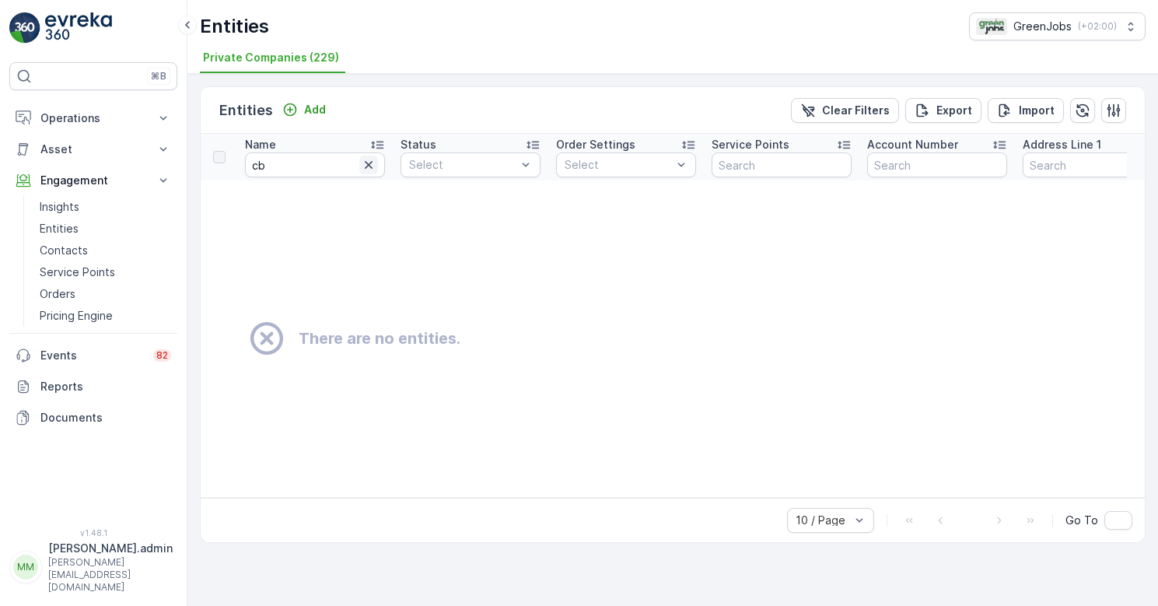
click at [370, 163] on icon "button" at bounding box center [369, 165] width 8 height 8
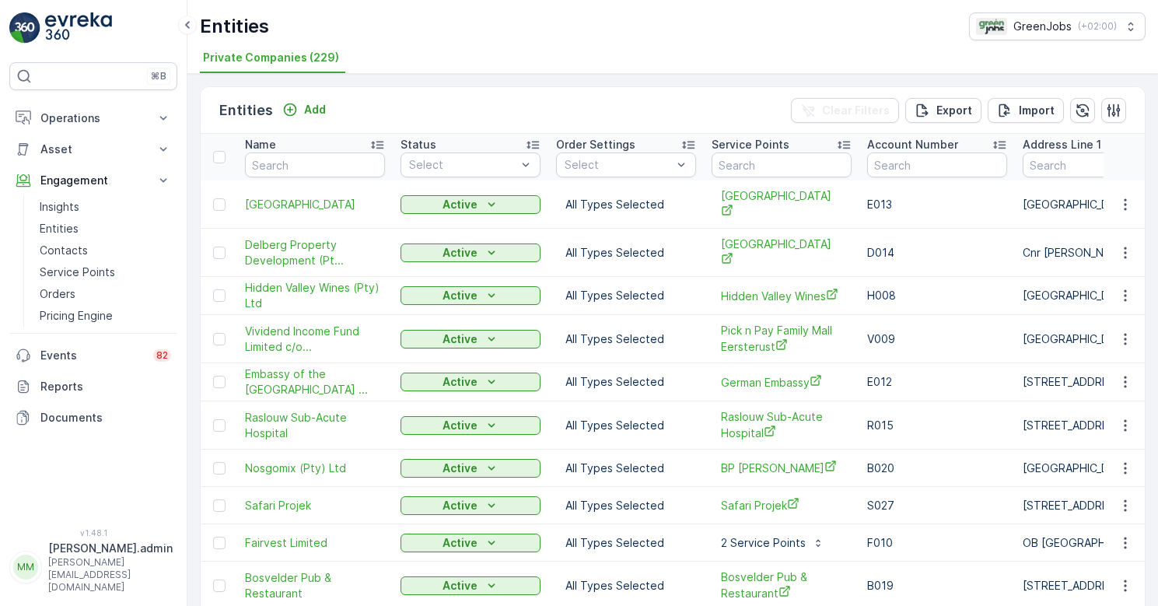
scroll to position [12, 0]
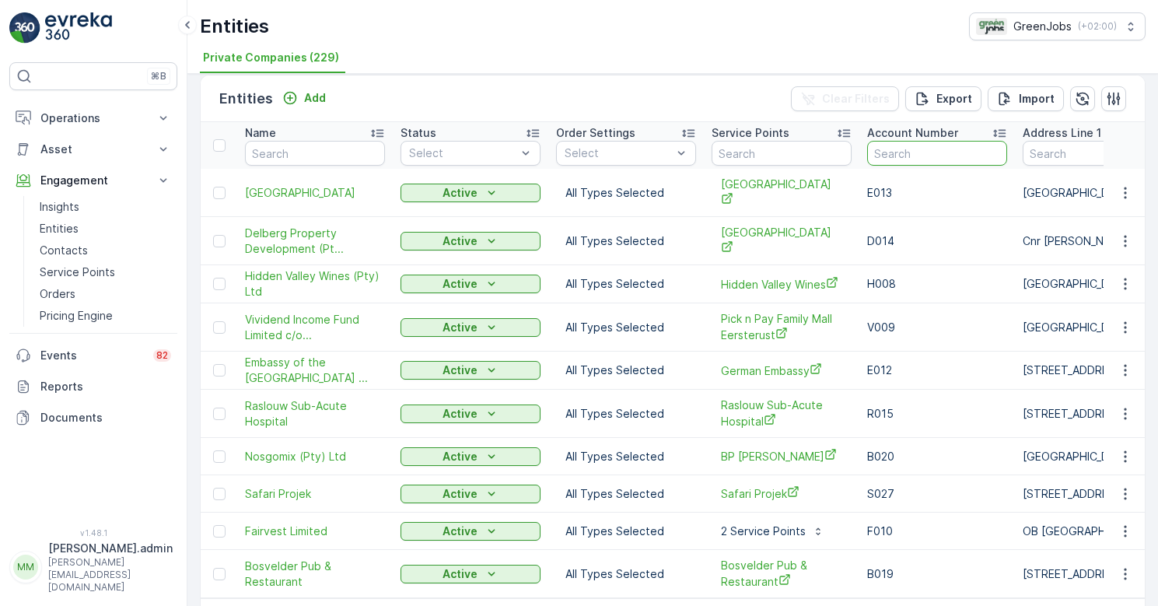
click at [910, 147] on input "text" at bounding box center [937, 153] width 140 height 25
type input "e012"
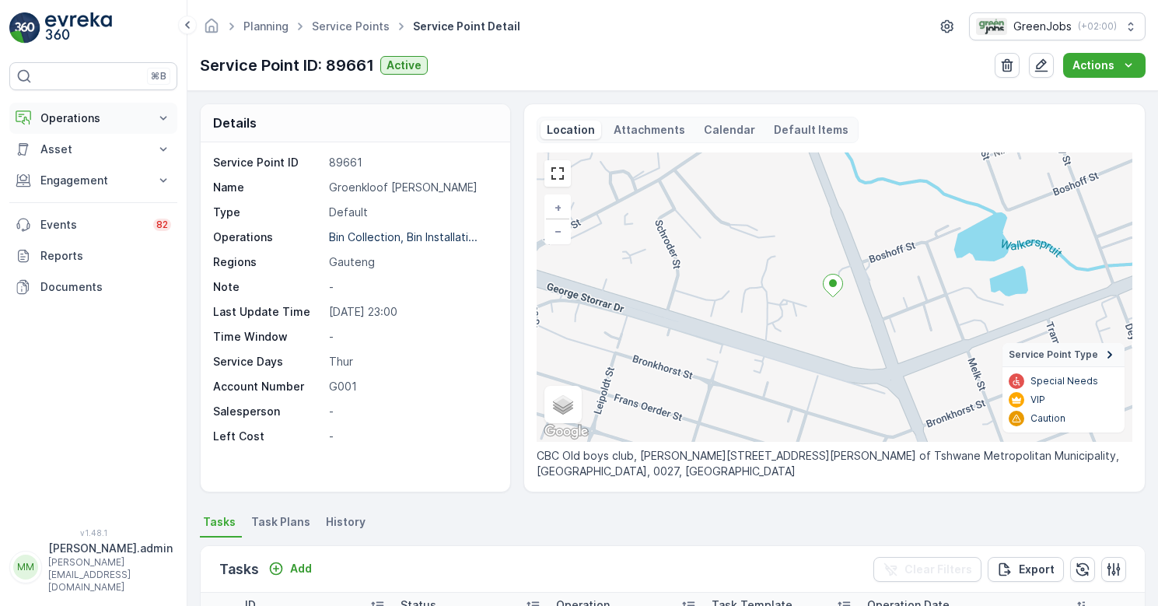
click at [81, 117] on p "Operations" at bounding box center [93, 118] width 106 height 16
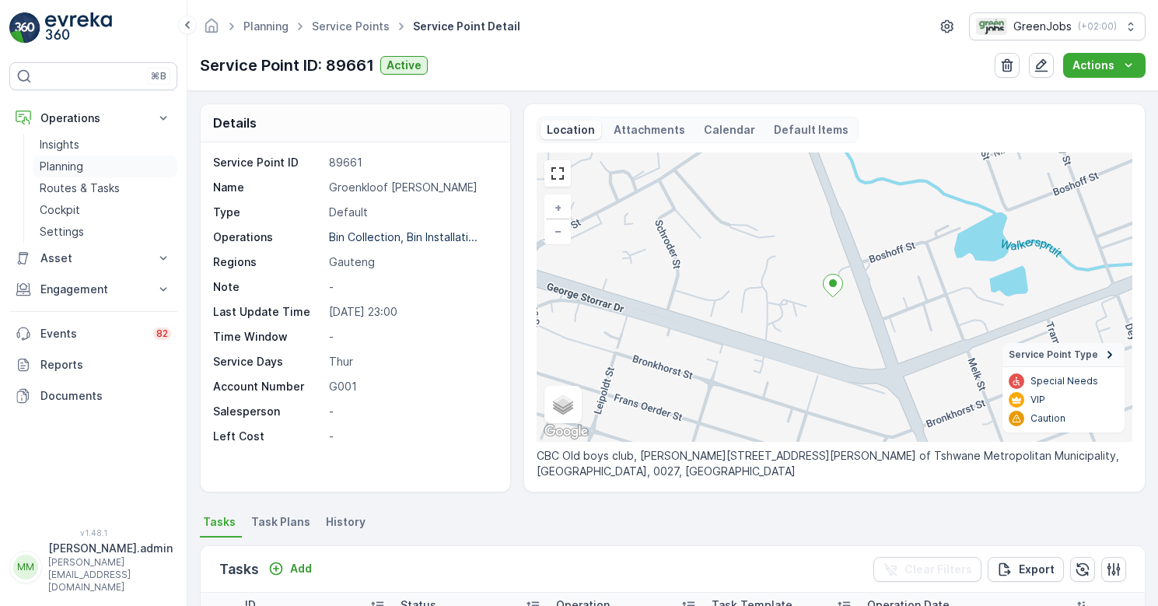
click at [64, 162] on p "Planning" at bounding box center [62, 167] width 44 height 16
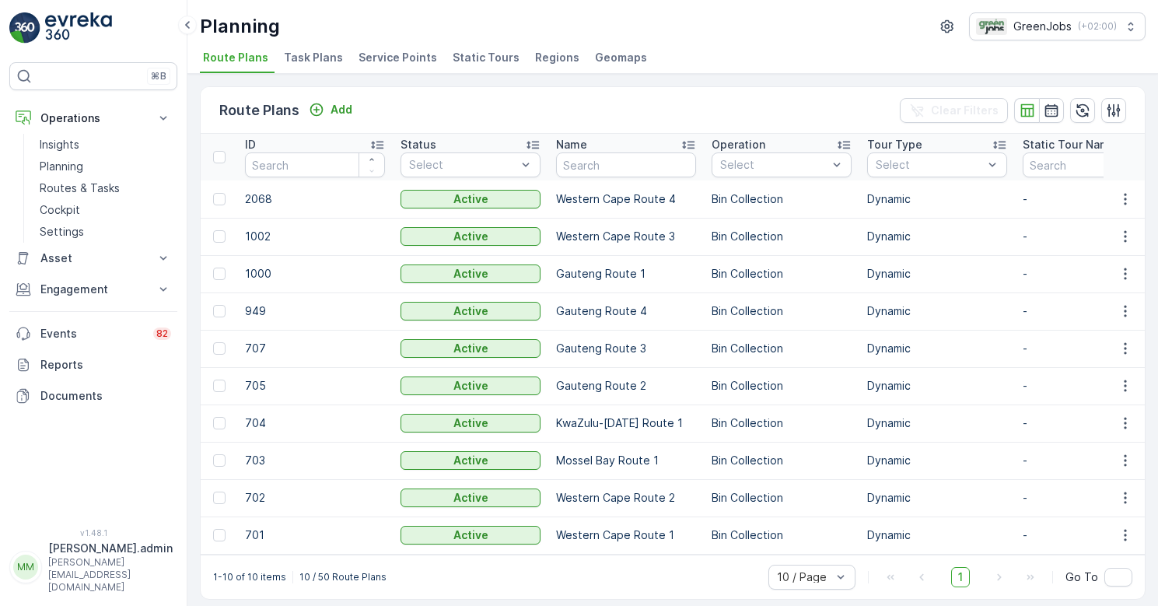
click at [396, 53] on span "Service Points" at bounding box center [397, 58] width 79 height 16
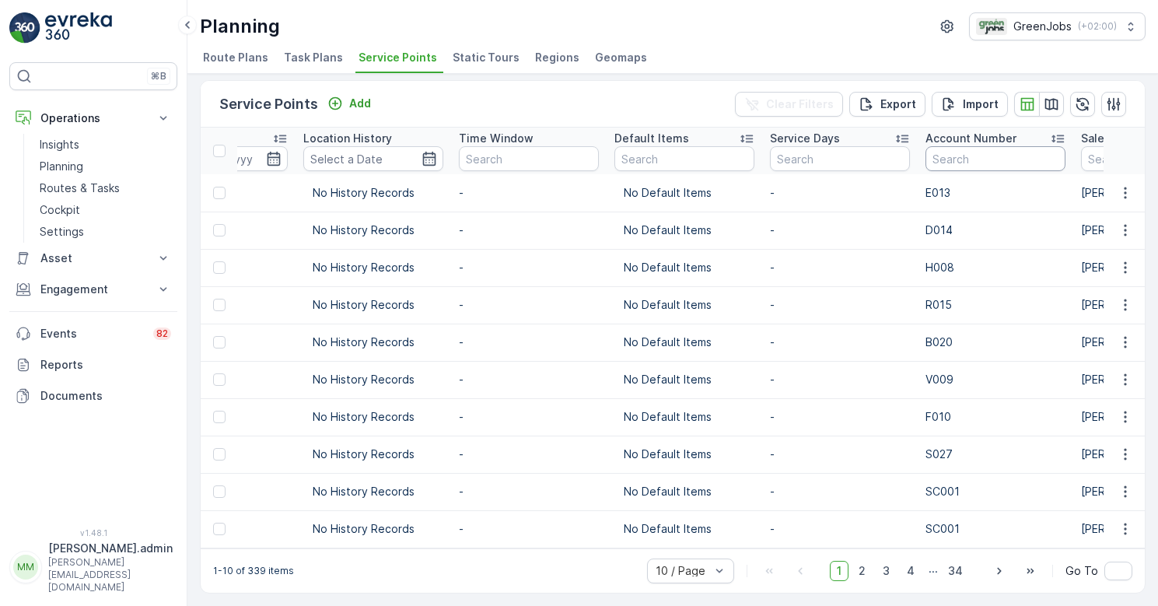
click at [925, 153] on input "text" at bounding box center [995, 158] width 140 height 25
type input "e001"
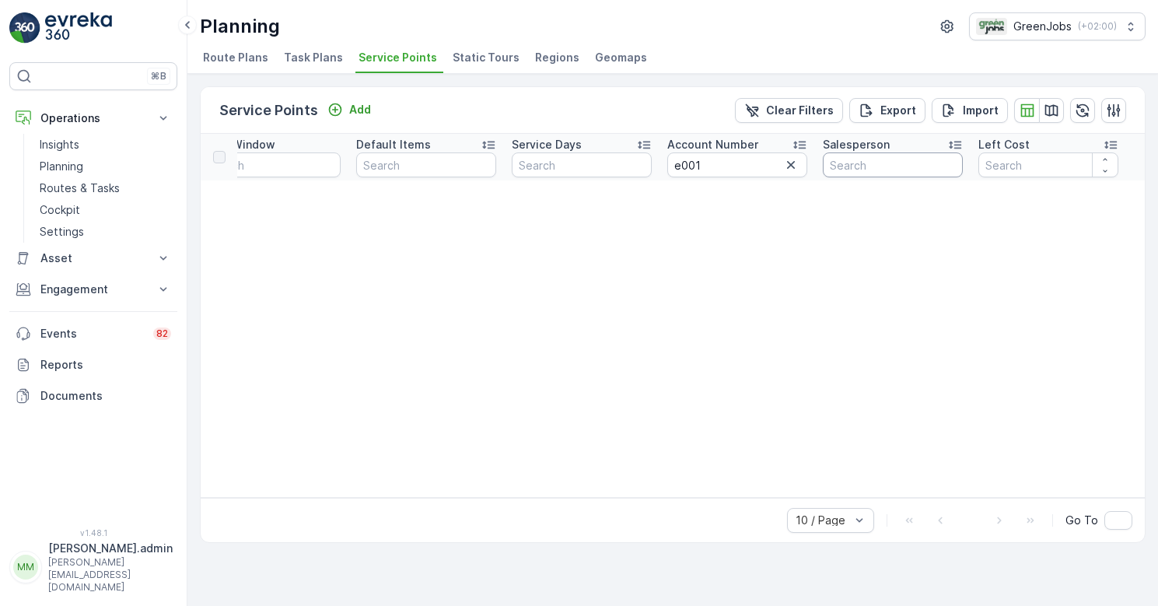
scroll to position [0, 1923]
click at [791, 162] on icon "button" at bounding box center [791, 165] width 16 height 16
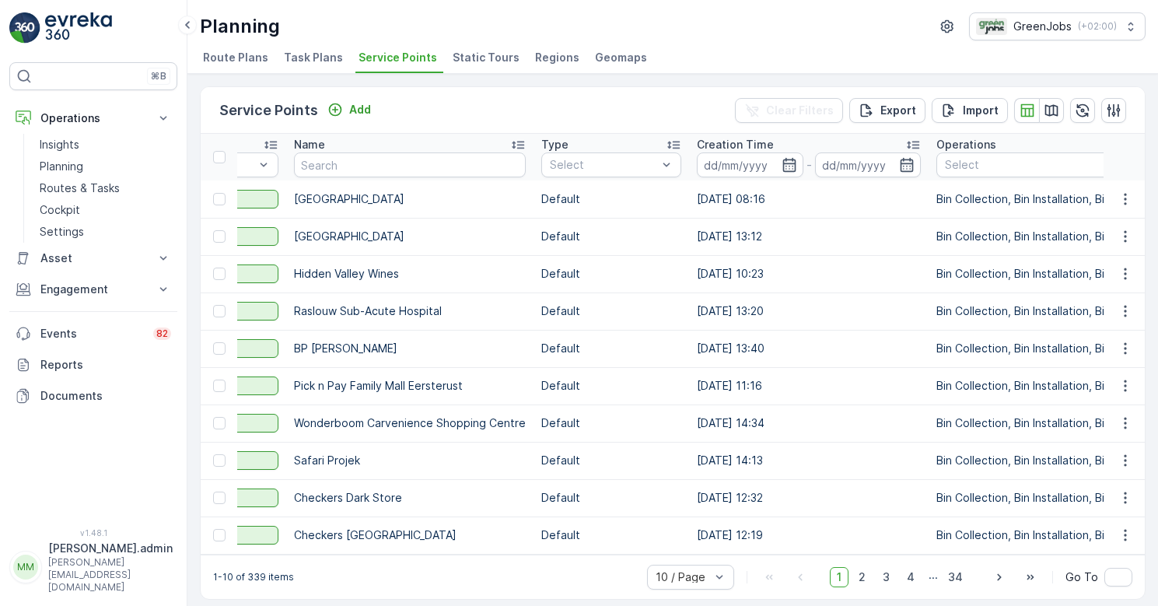
scroll to position [0, 257]
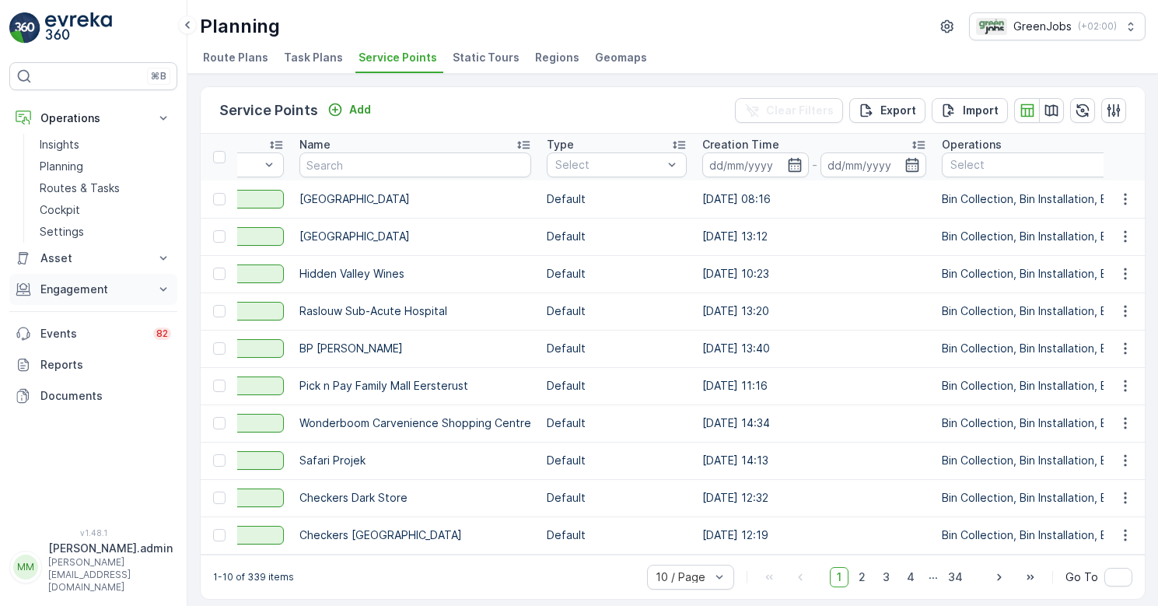
click at [75, 285] on p "Engagement" at bounding box center [93, 290] width 106 height 16
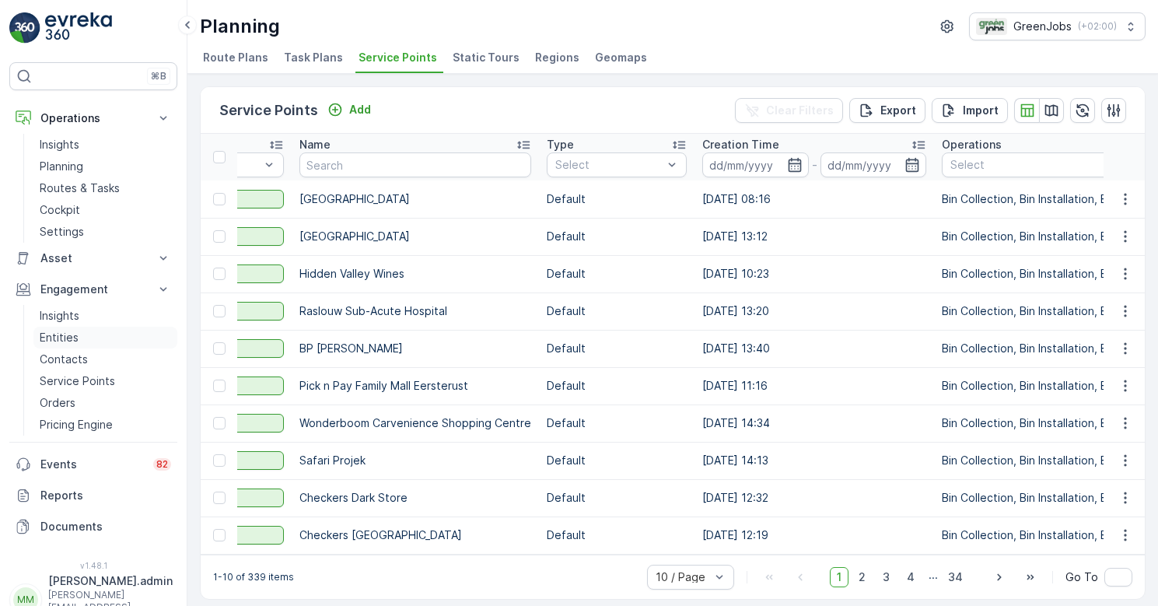
click at [66, 338] on p "Entities" at bounding box center [59, 338] width 39 height 16
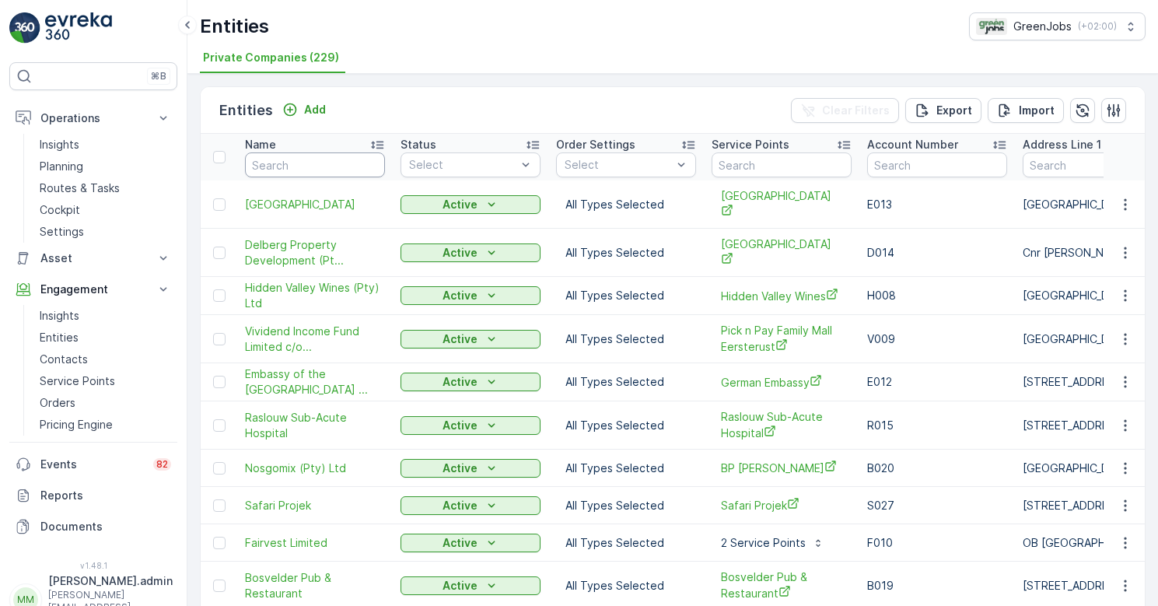
click at [293, 168] on input "text" at bounding box center [315, 164] width 140 height 25
